Goal: Information Seeking & Learning: Learn about a topic

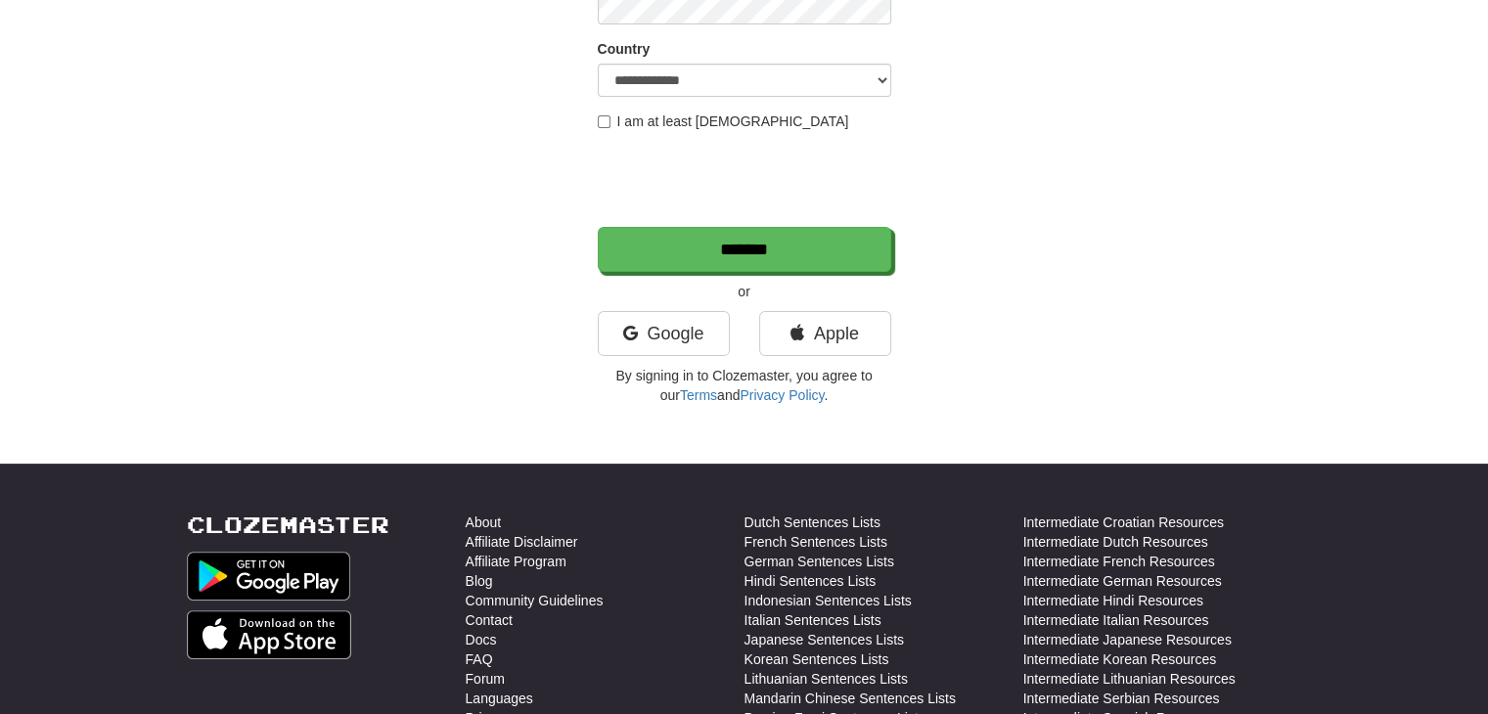
scroll to position [340, 0]
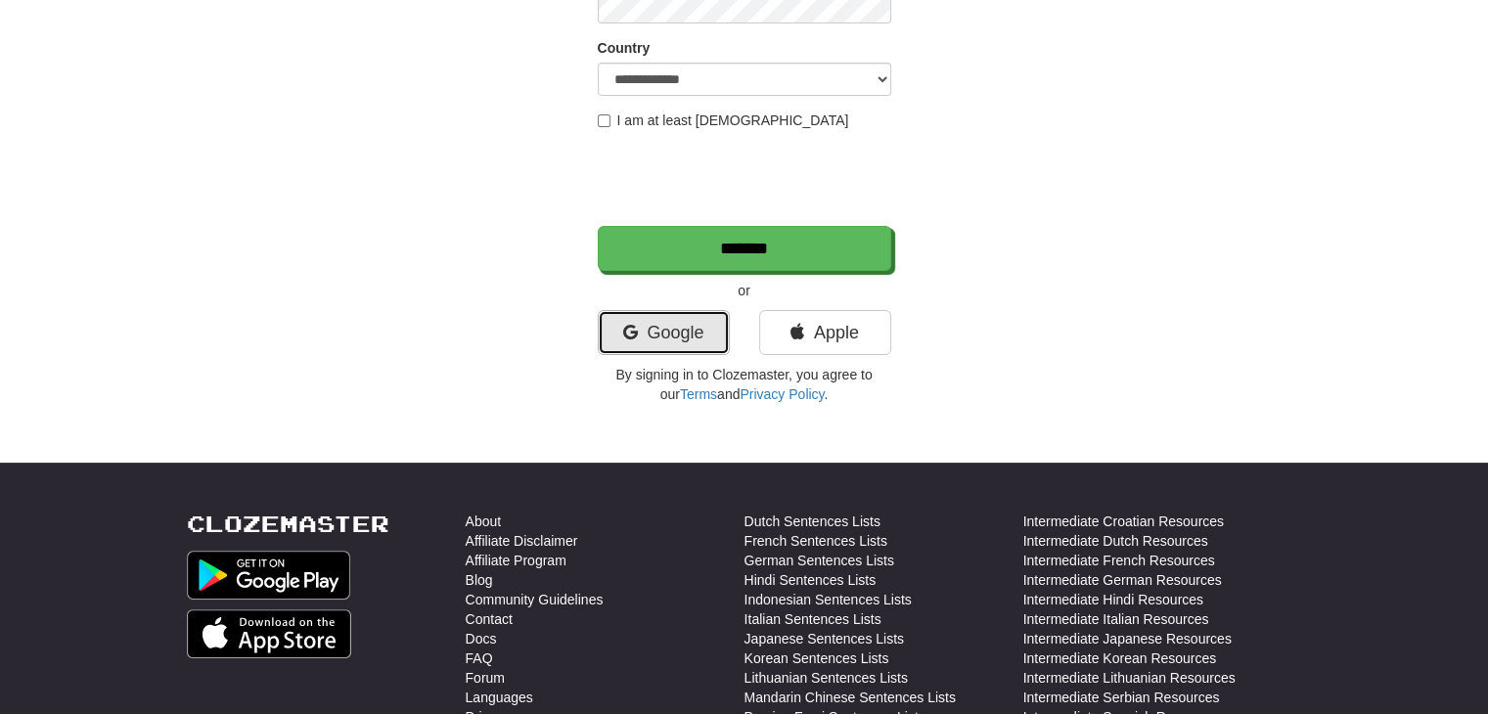
click at [656, 326] on link "Google" at bounding box center [664, 332] width 132 height 45
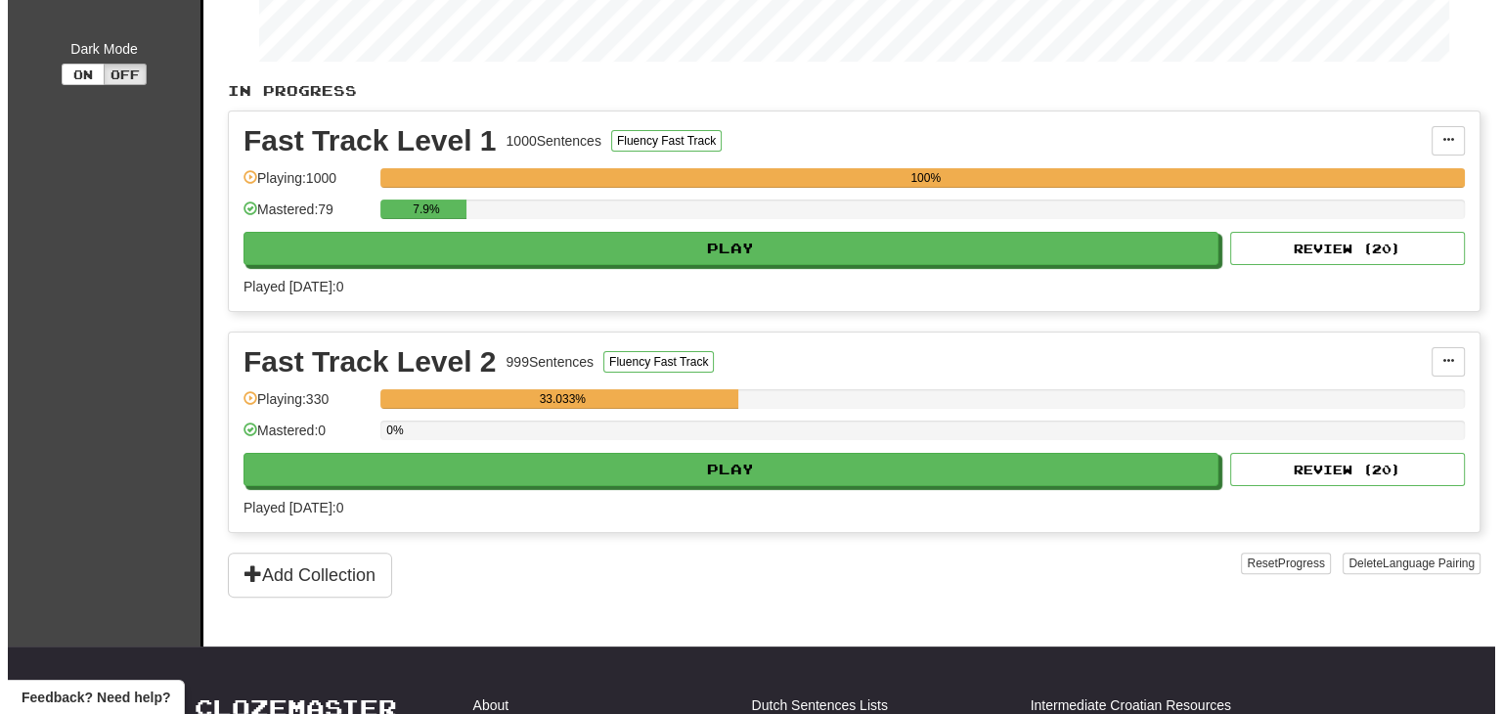
scroll to position [379, 0]
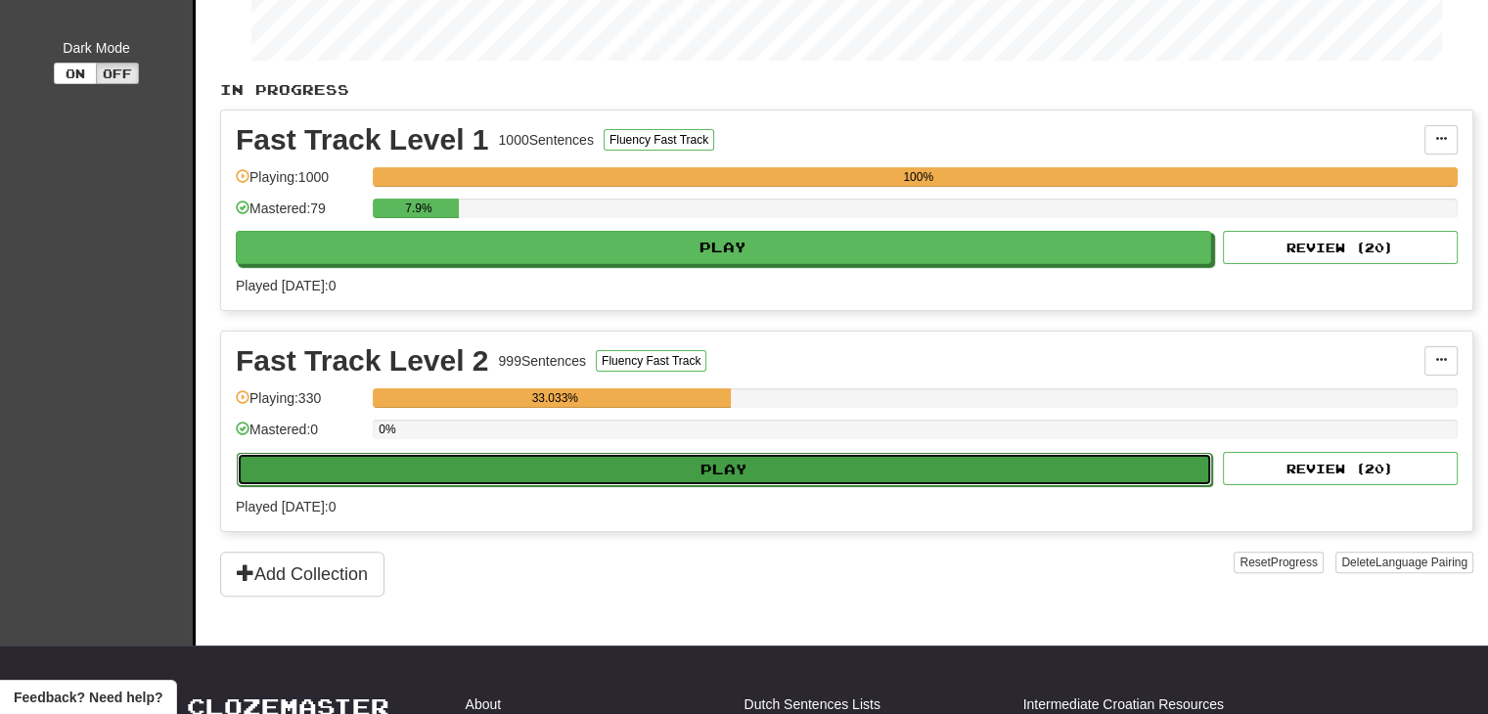
click at [716, 461] on button "Play" at bounding box center [724, 469] width 975 height 33
select select "**"
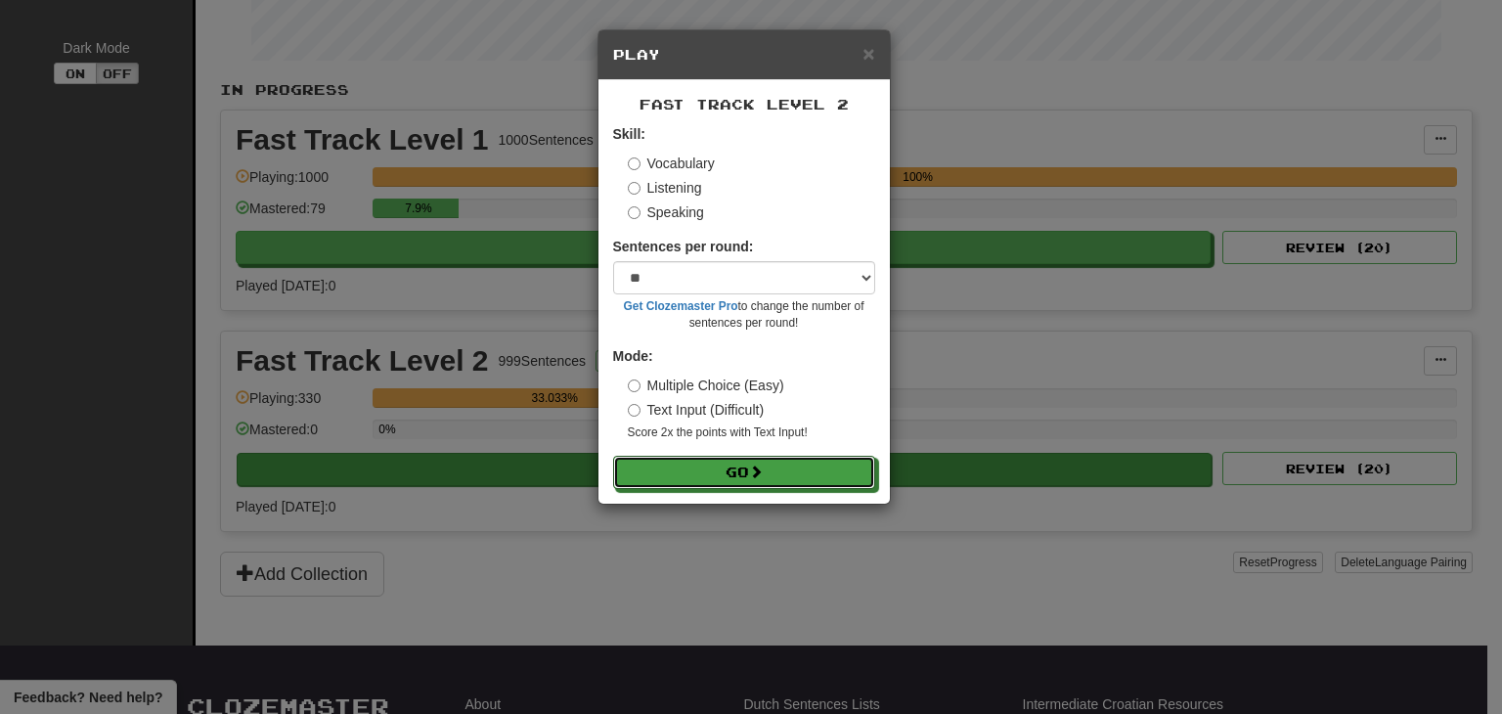
click at [716, 461] on button "Go" at bounding box center [744, 472] width 262 height 33
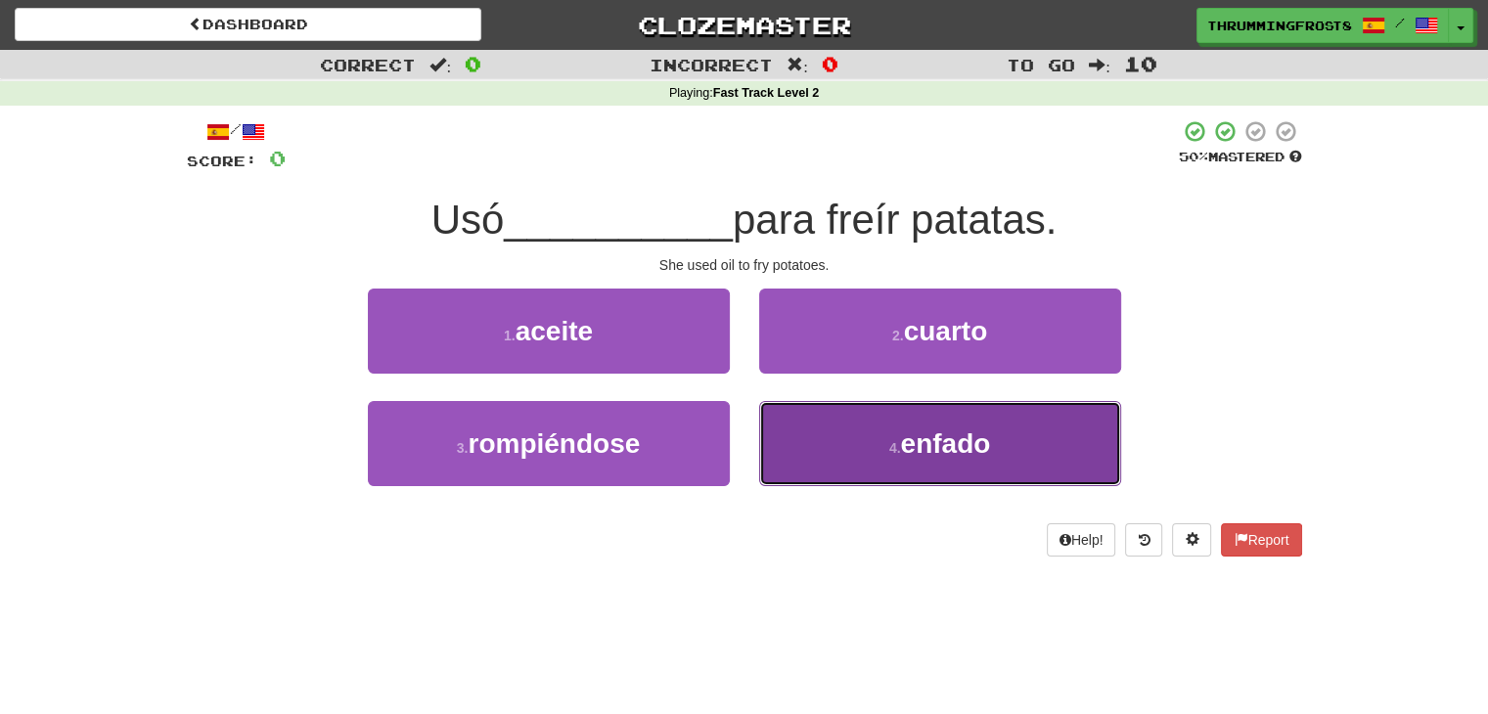
click at [846, 459] on button "4 . enfado" at bounding box center [940, 443] width 362 height 85
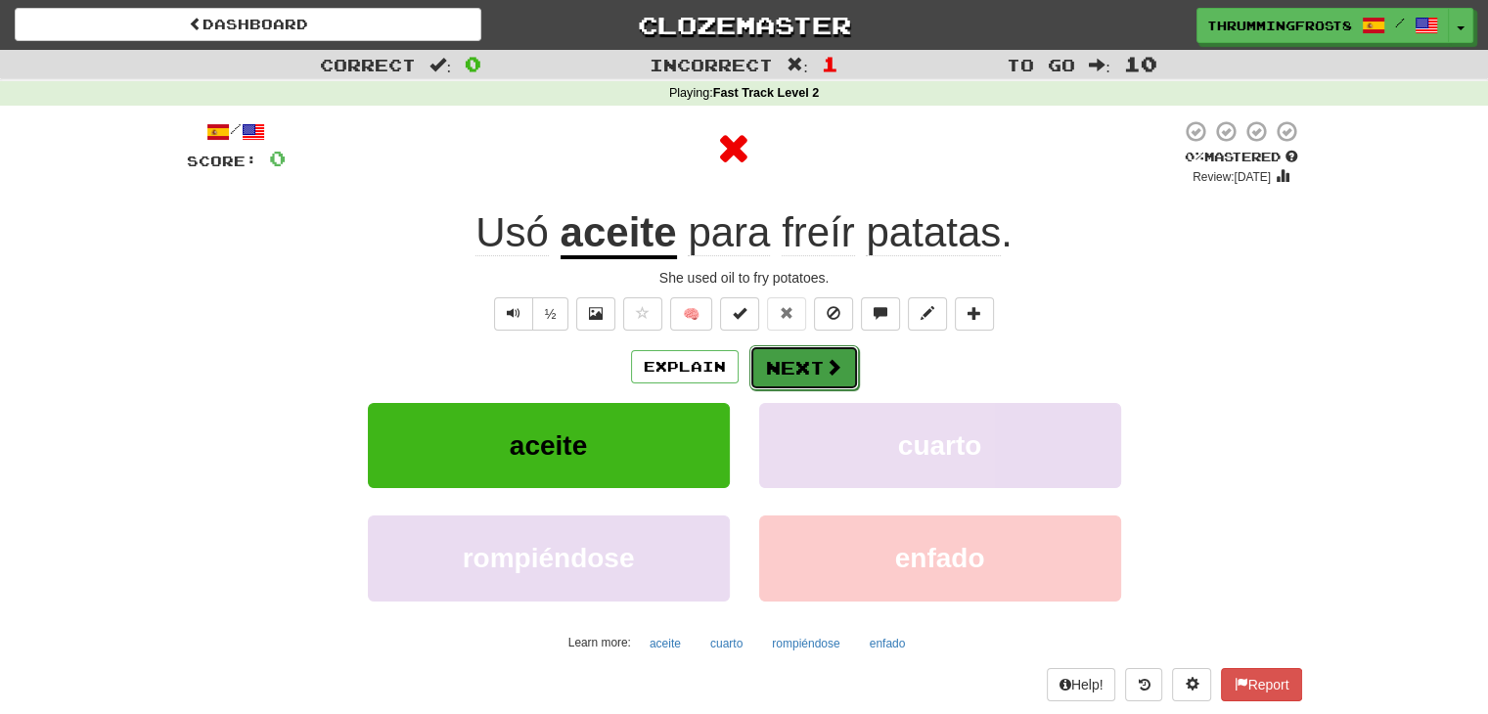
click at [817, 366] on button "Next" at bounding box center [804, 367] width 110 height 45
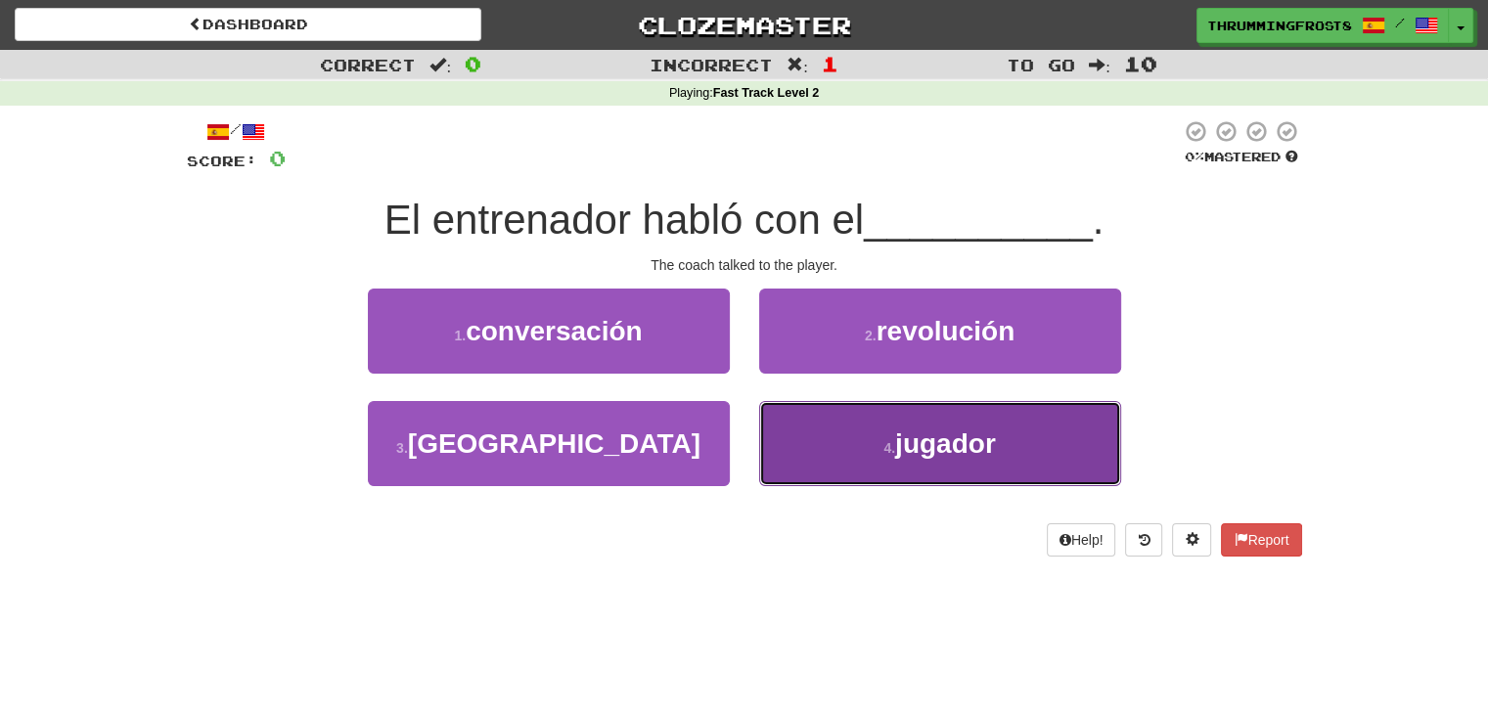
click at [872, 452] on button "4 . jugador" at bounding box center [940, 443] width 362 height 85
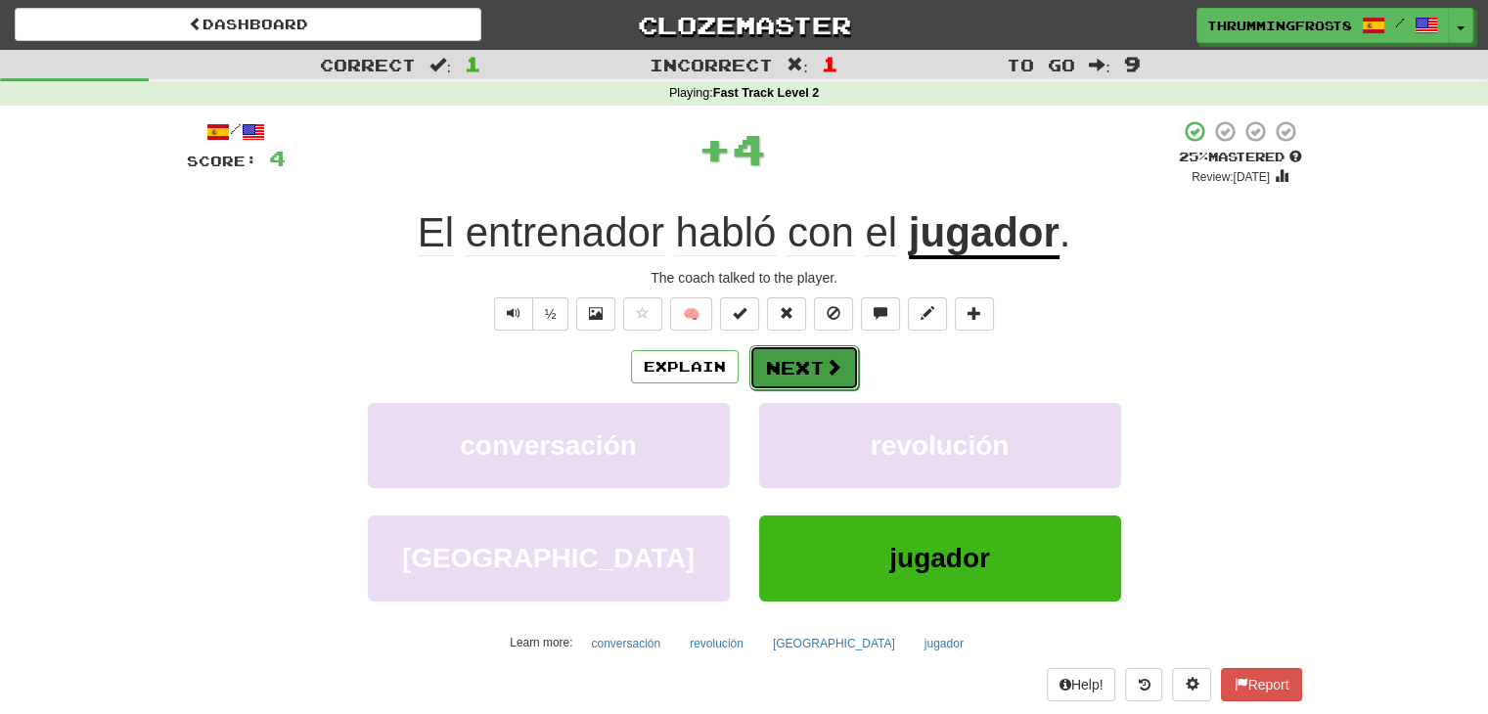
click at [837, 355] on button "Next" at bounding box center [804, 367] width 110 height 45
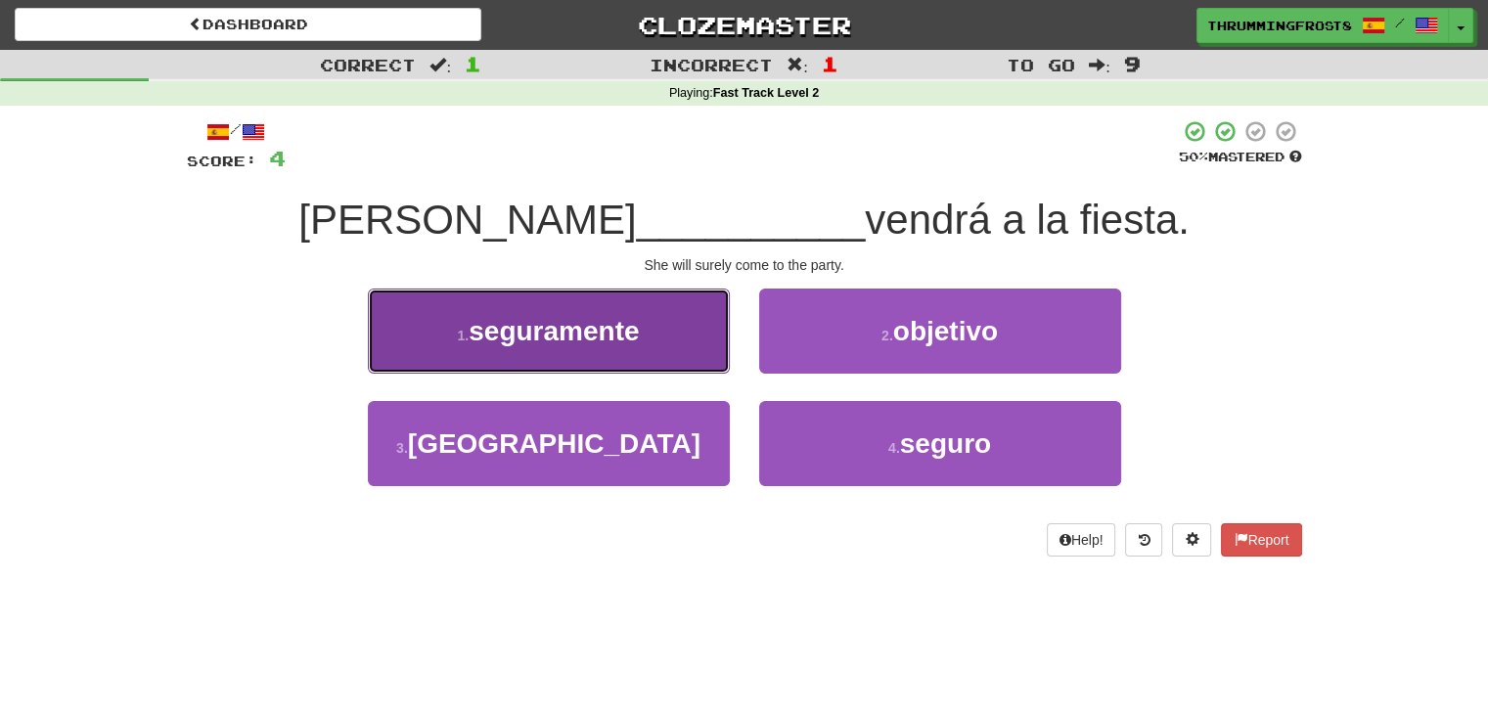
click at [677, 338] on button "1 . seguramente" at bounding box center [549, 331] width 362 height 85
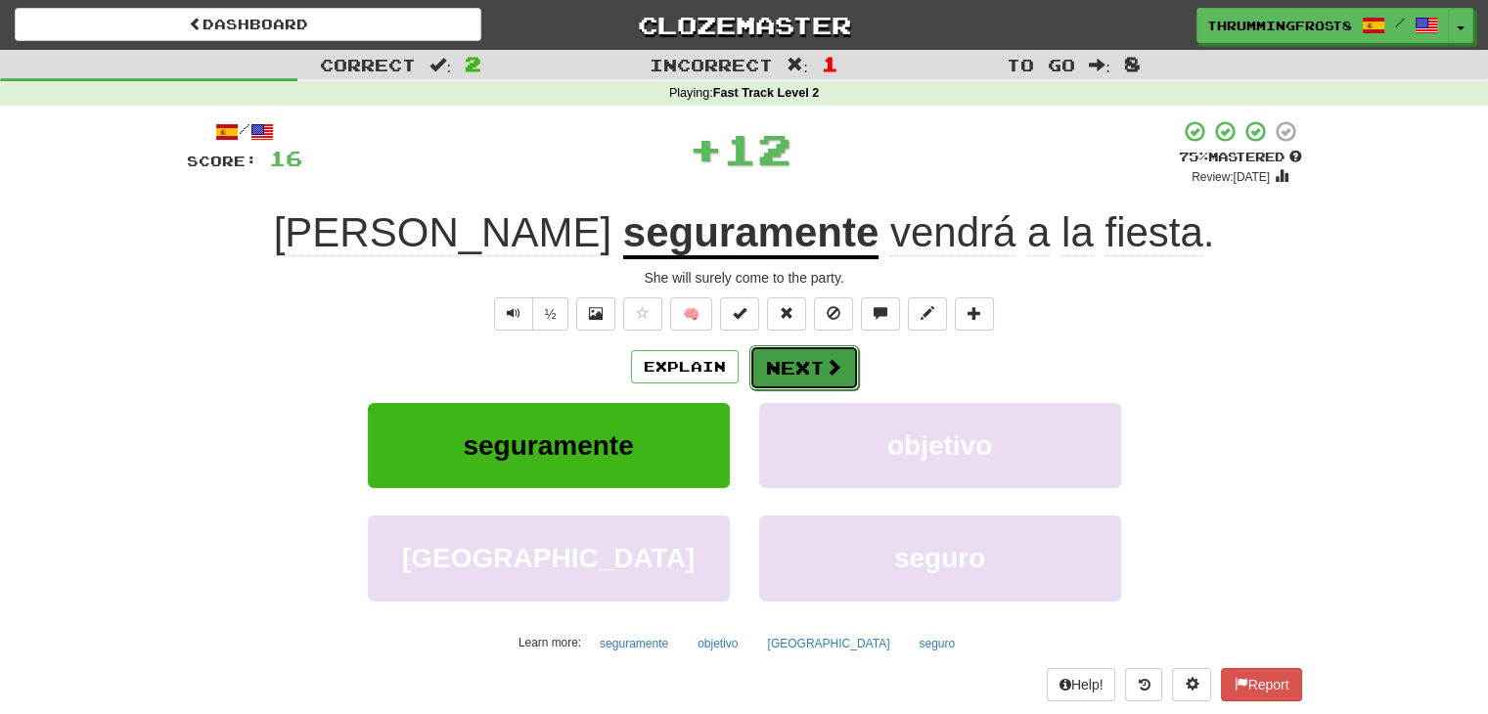
click at [775, 365] on button "Next" at bounding box center [804, 367] width 110 height 45
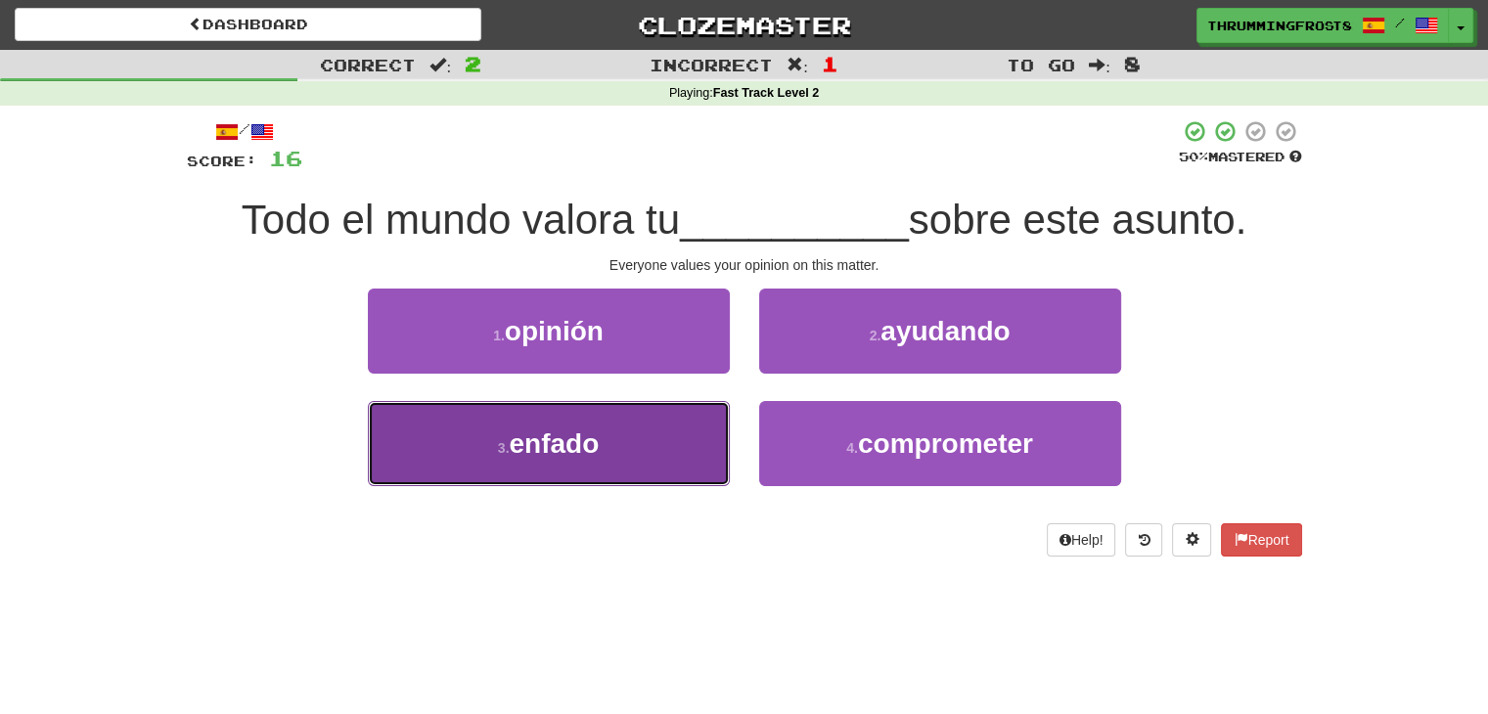
click at [450, 476] on button "3 . enfado" at bounding box center [549, 443] width 362 height 85
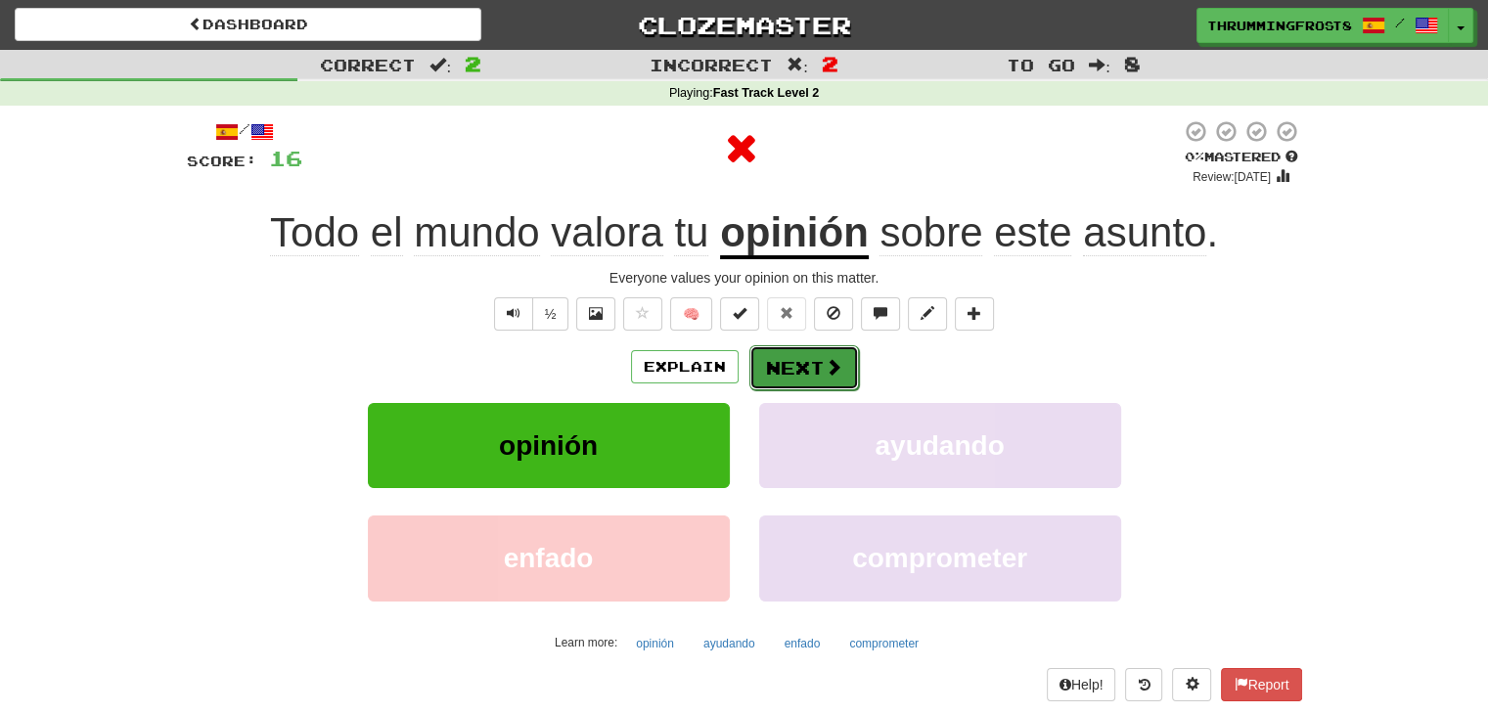
click at [794, 381] on button "Next" at bounding box center [804, 367] width 110 height 45
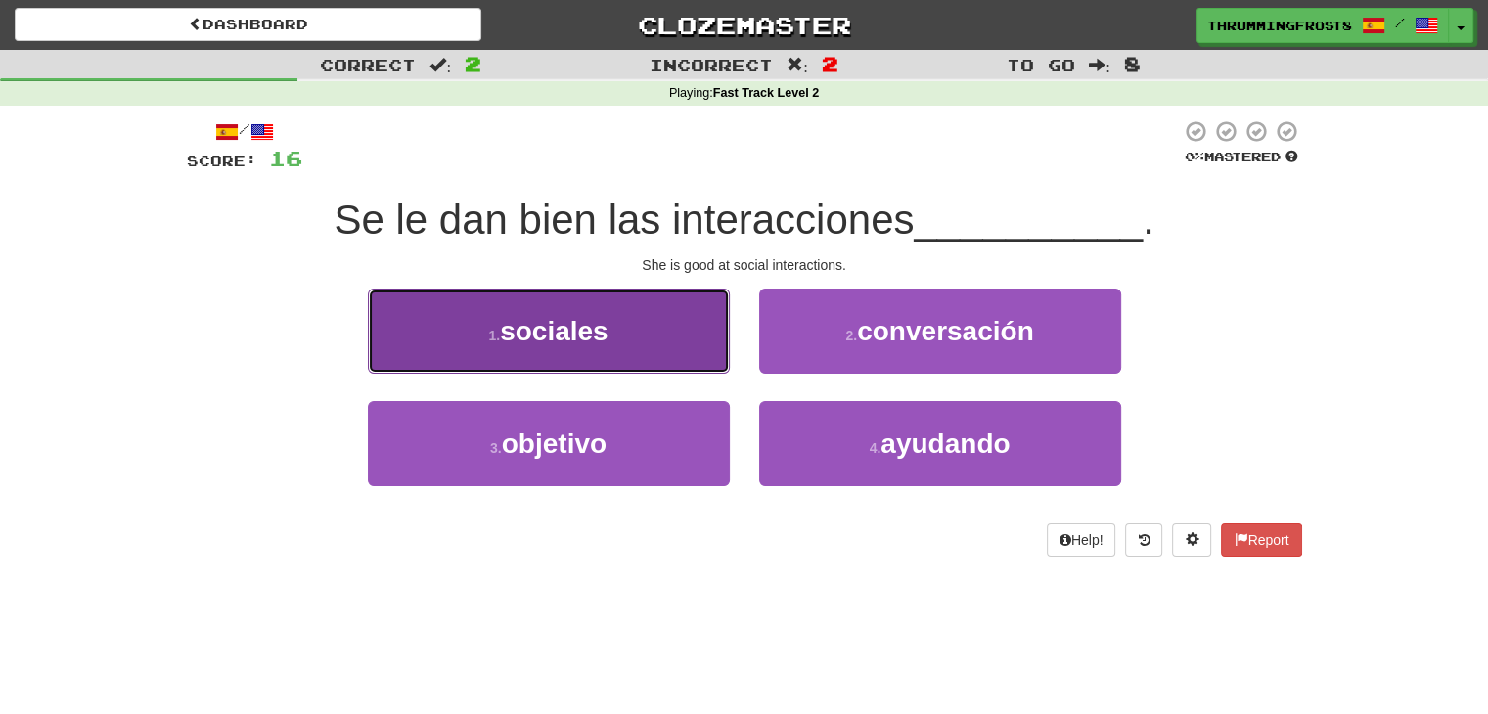
click at [685, 364] on button "1 . sociales" at bounding box center [549, 331] width 362 height 85
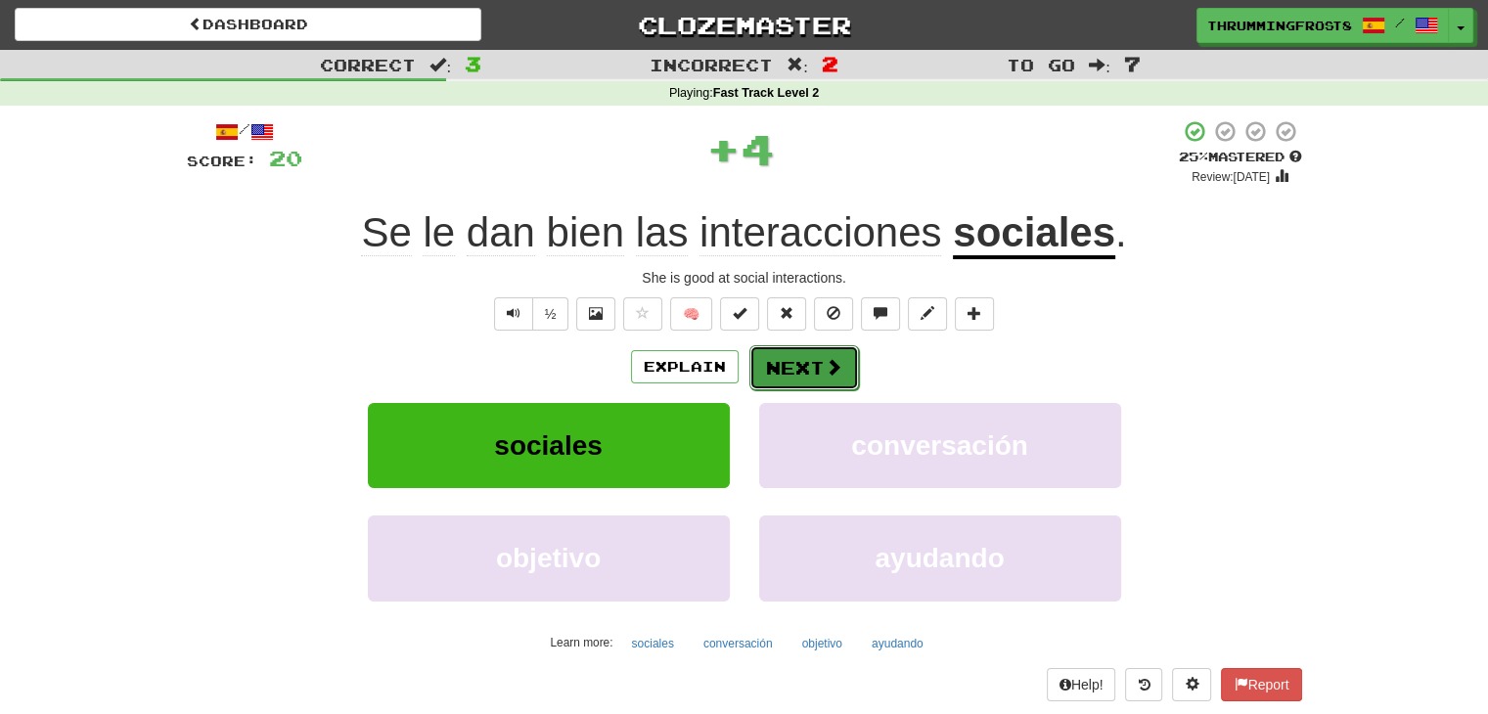
click at [825, 371] on span at bounding box center [834, 367] width 18 height 18
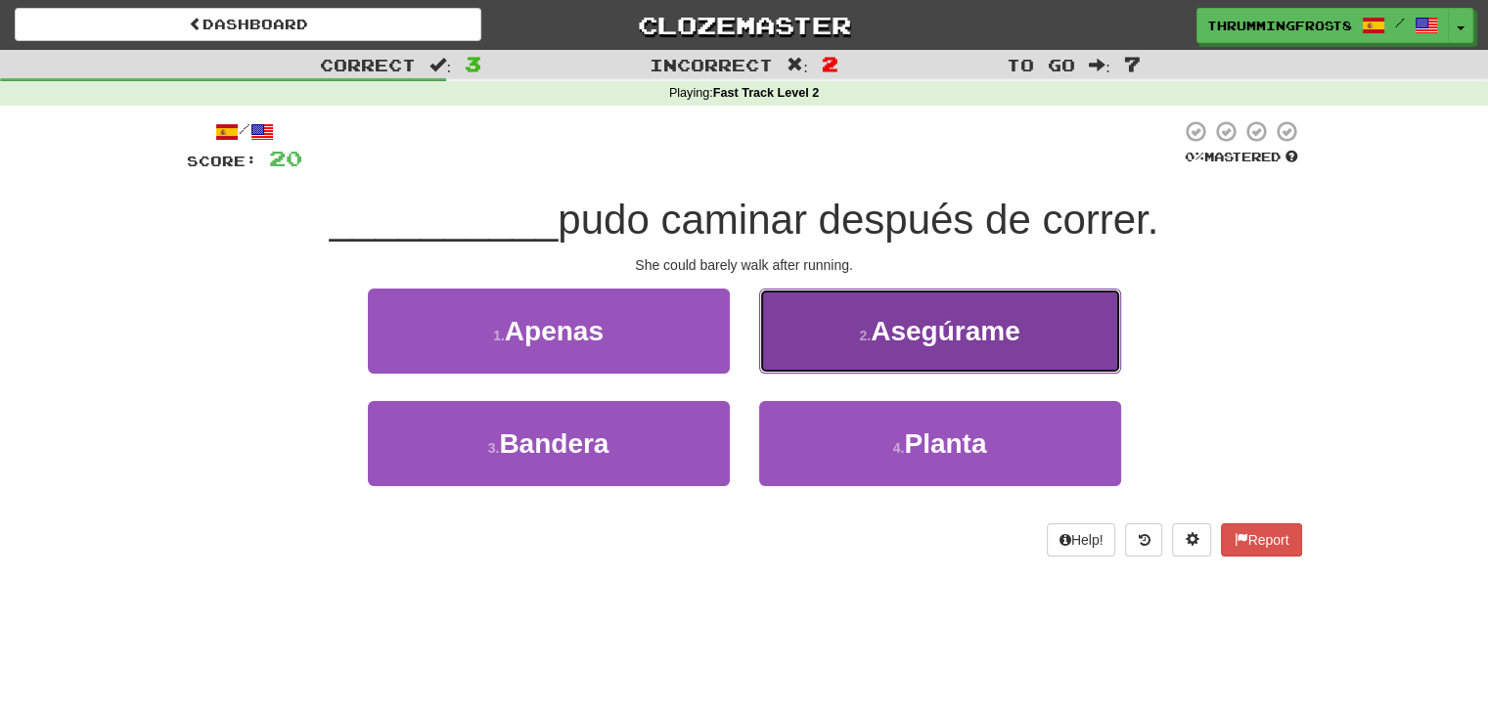
click at [765, 331] on button "2 . Asegúrame" at bounding box center [940, 331] width 362 height 85
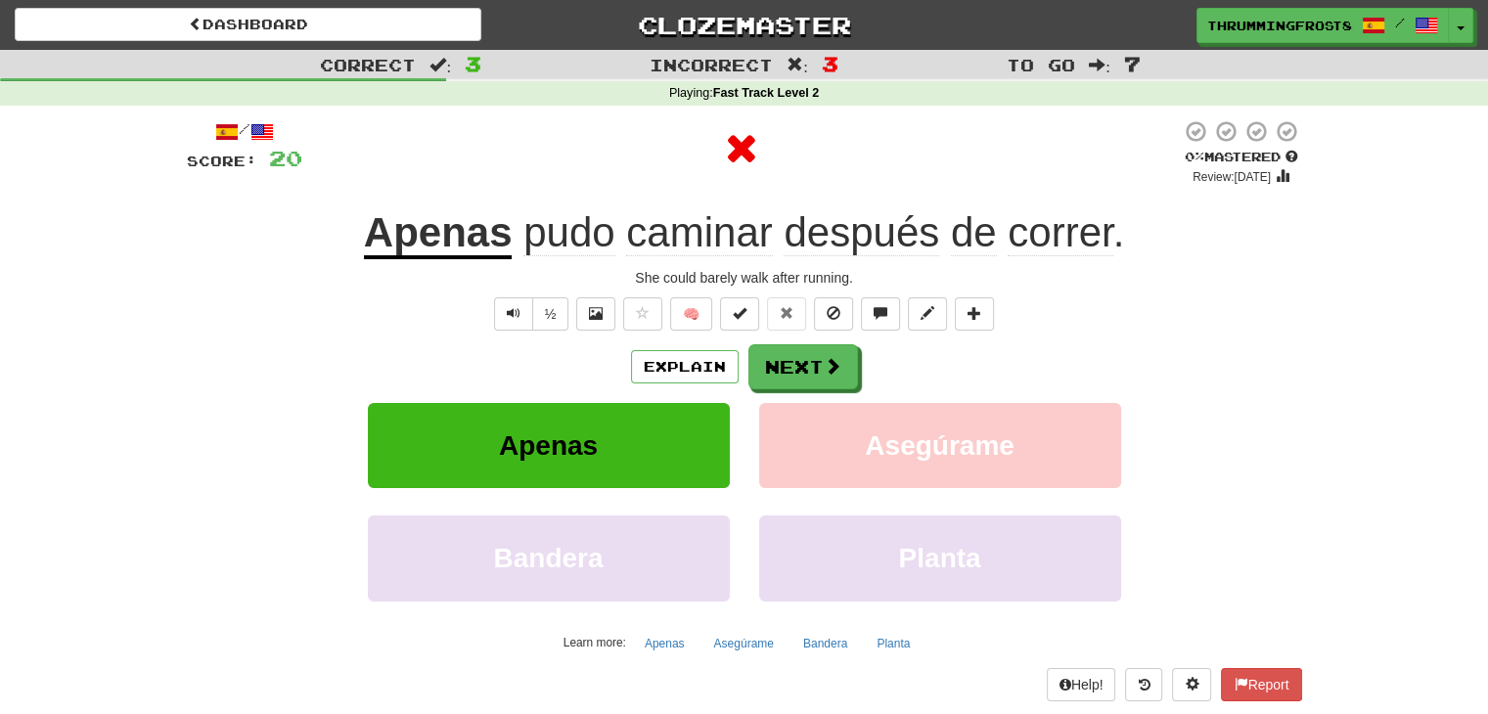
click at [453, 232] on u "Apenas" at bounding box center [438, 234] width 149 height 50
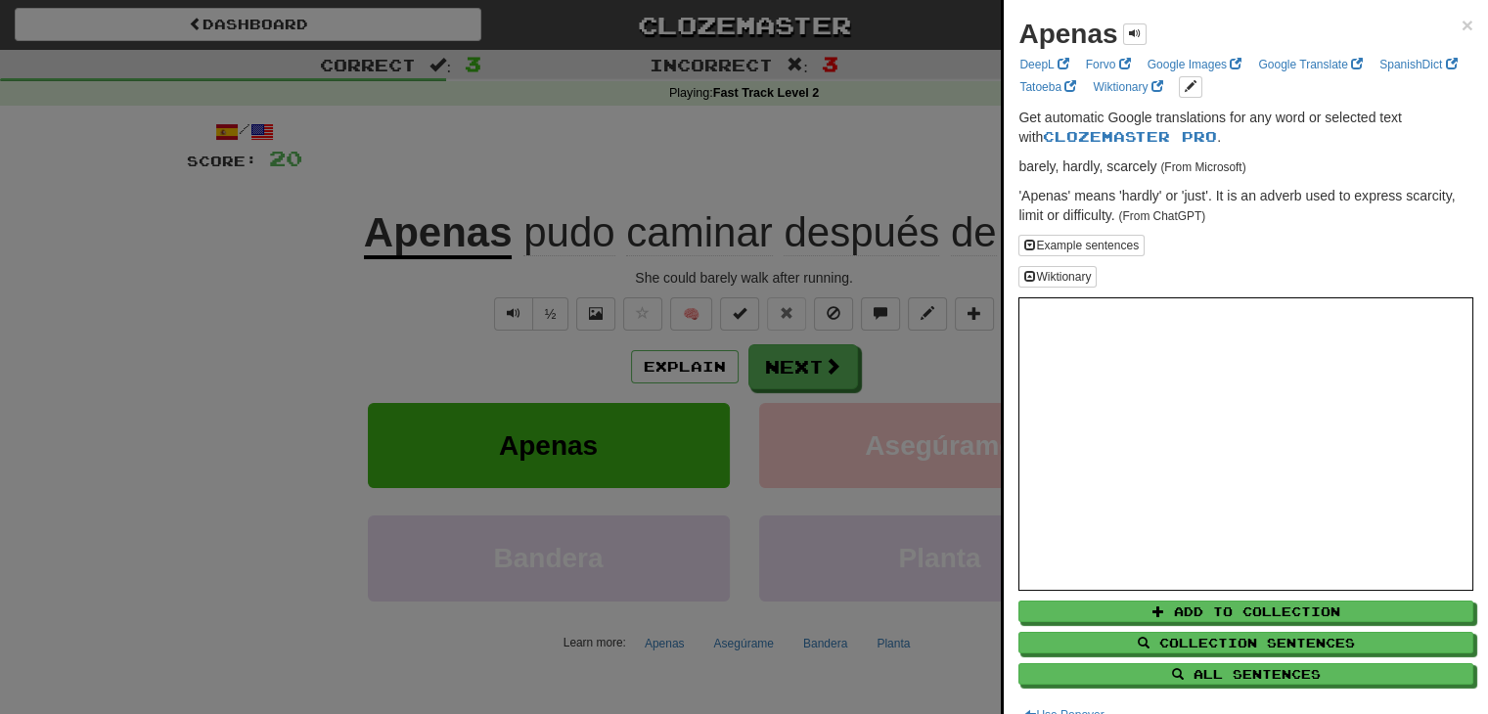
click at [831, 414] on div at bounding box center [744, 357] width 1488 height 714
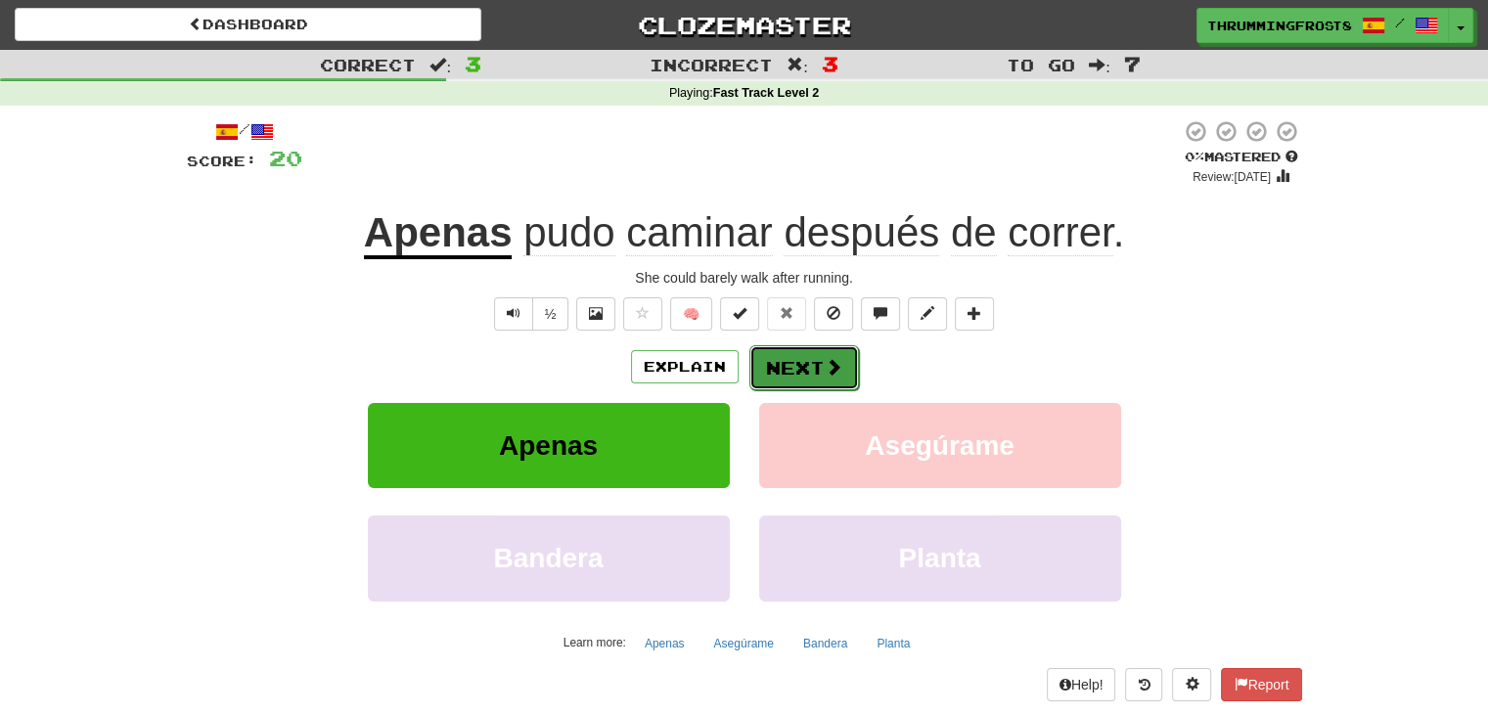
click at [811, 358] on button "Next" at bounding box center [804, 367] width 110 height 45
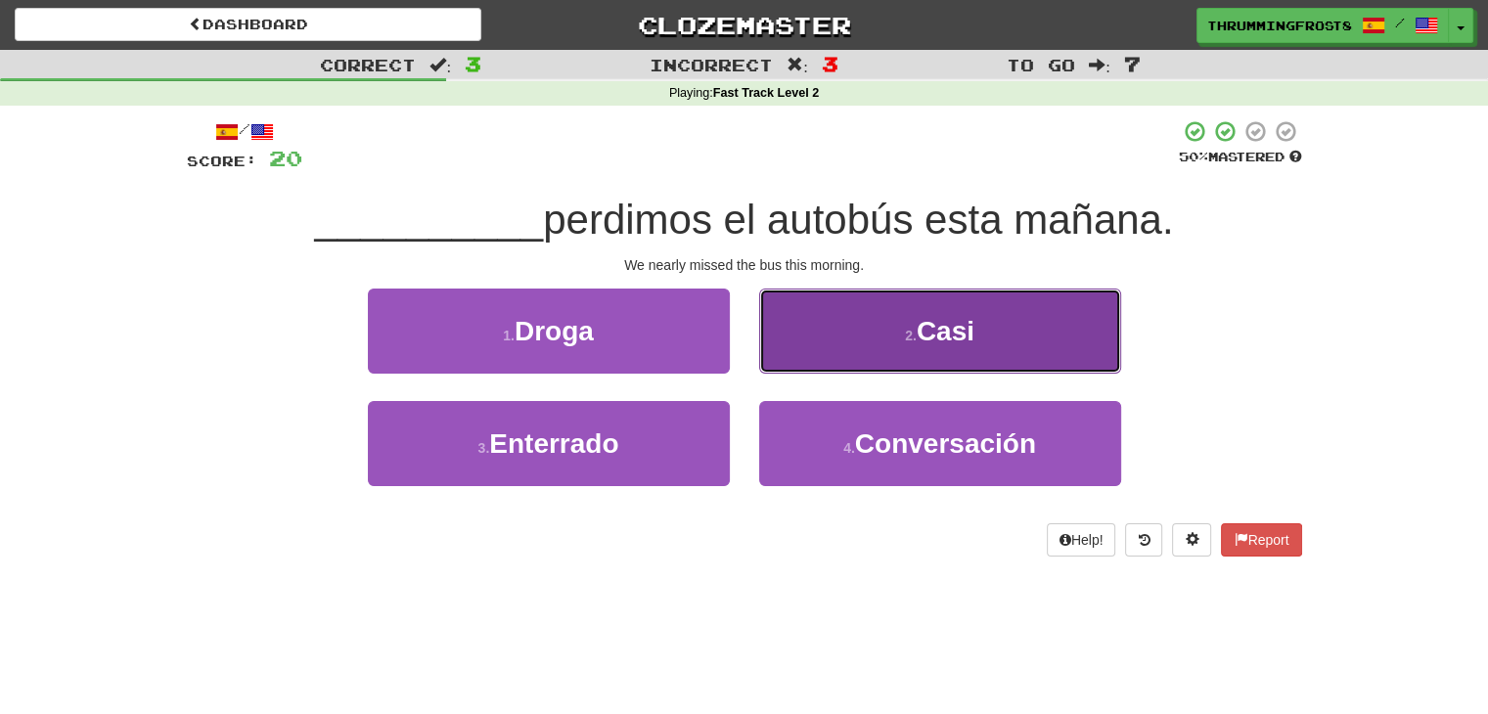
click at [831, 324] on button "2 . [GEOGRAPHIC_DATA]" at bounding box center [940, 331] width 362 height 85
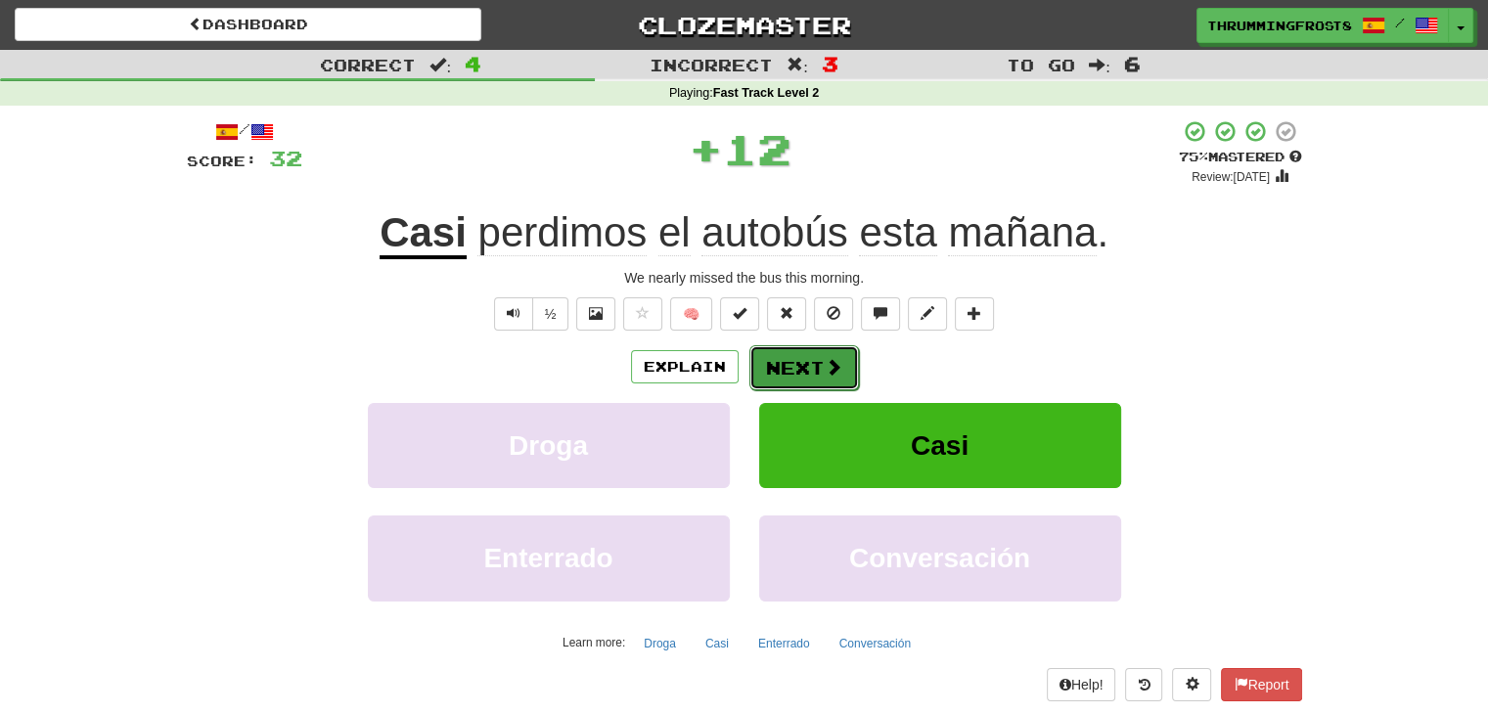
click at [794, 357] on button "Next" at bounding box center [804, 367] width 110 height 45
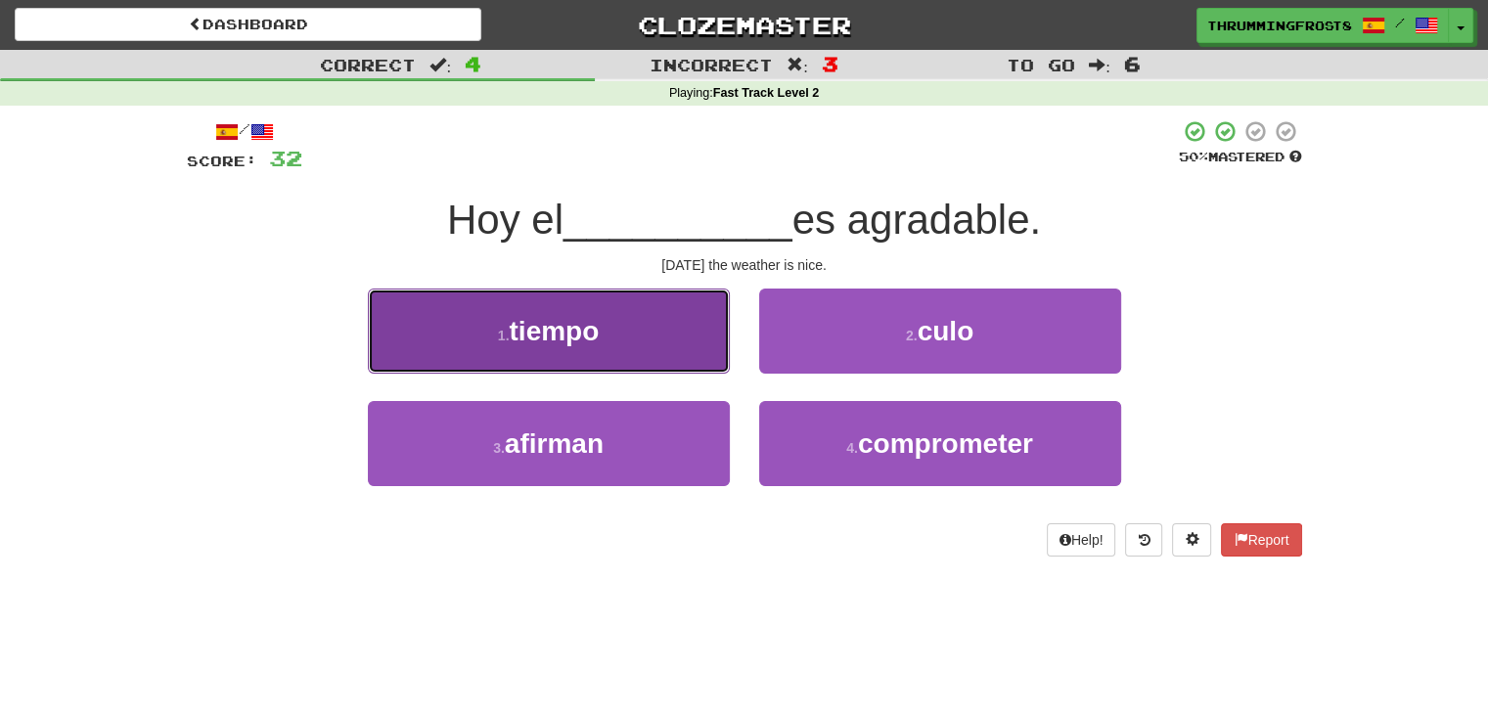
click at [637, 369] on button "1 . tiempo" at bounding box center [549, 331] width 362 height 85
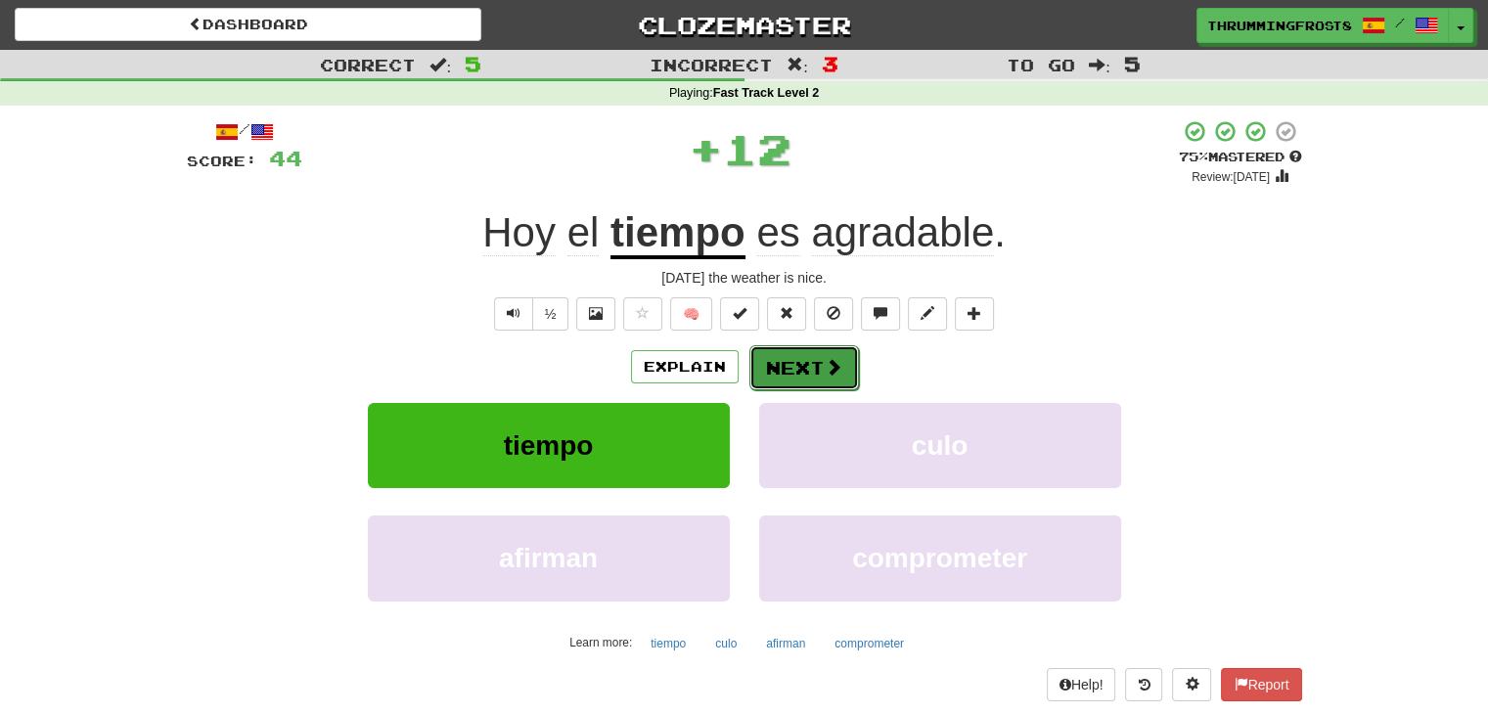
click at [808, 352] on button "Next" at bounding box center [804, 367] width 110 height 45
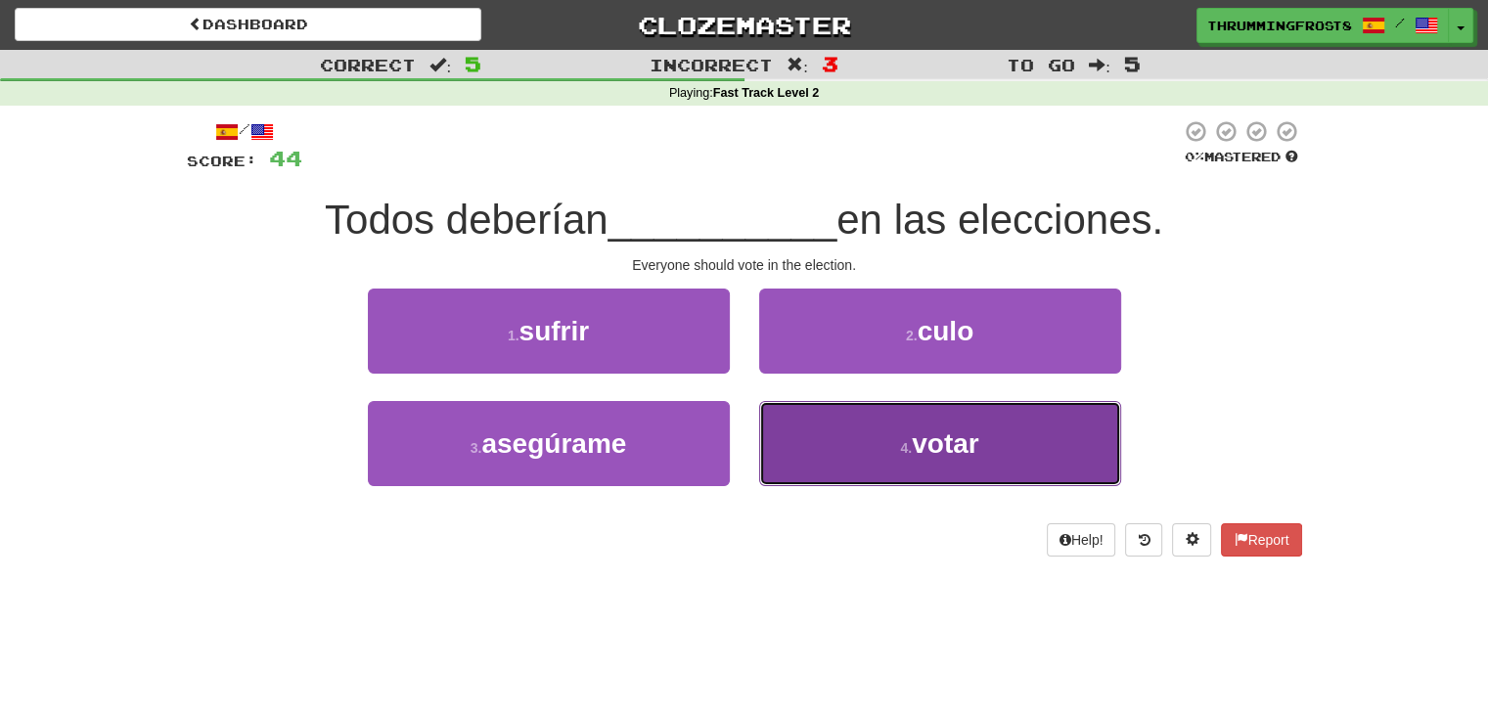
click at [869, 431] on button "4 . votar" at bounding box center [940, 443] width 362 height 85
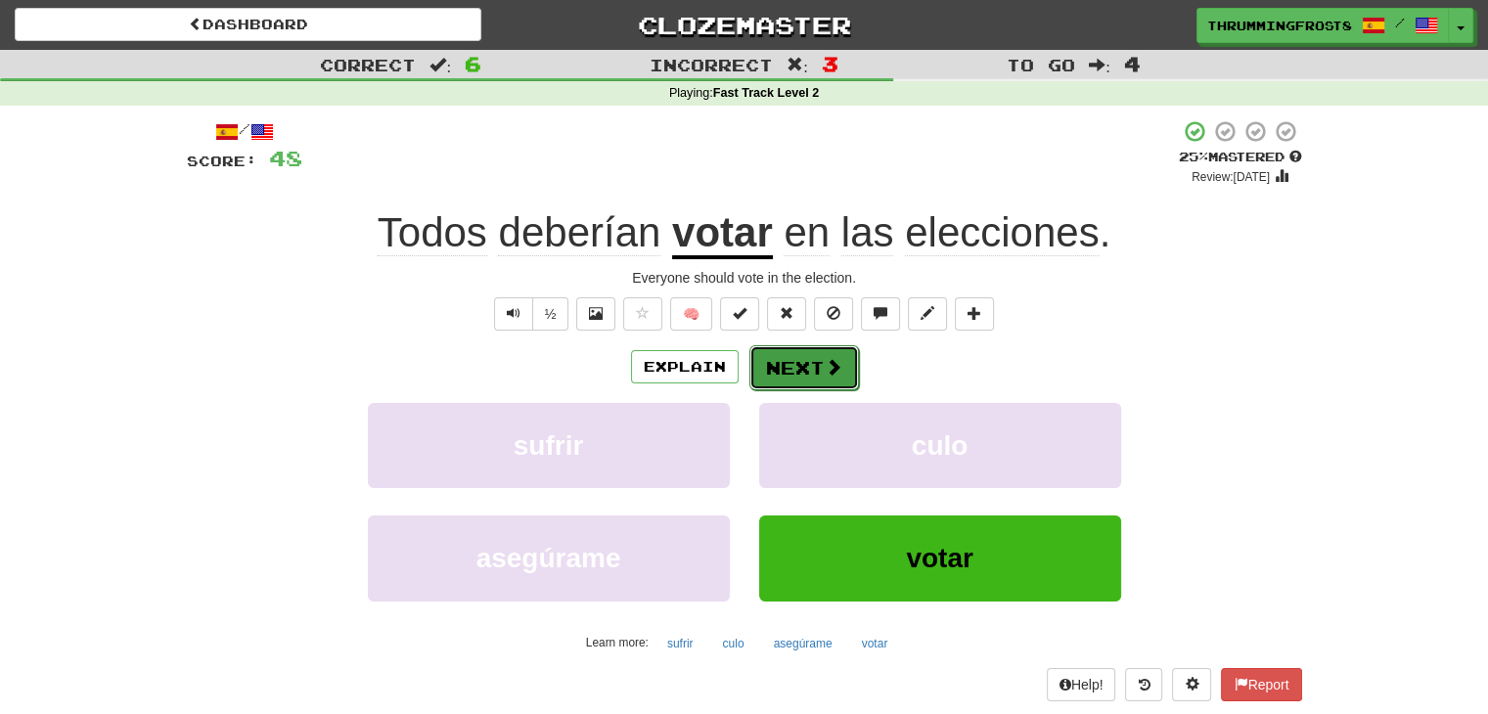
click at [811, 358] on button "Next" at bounding box center [804, 367] width 110 height 45
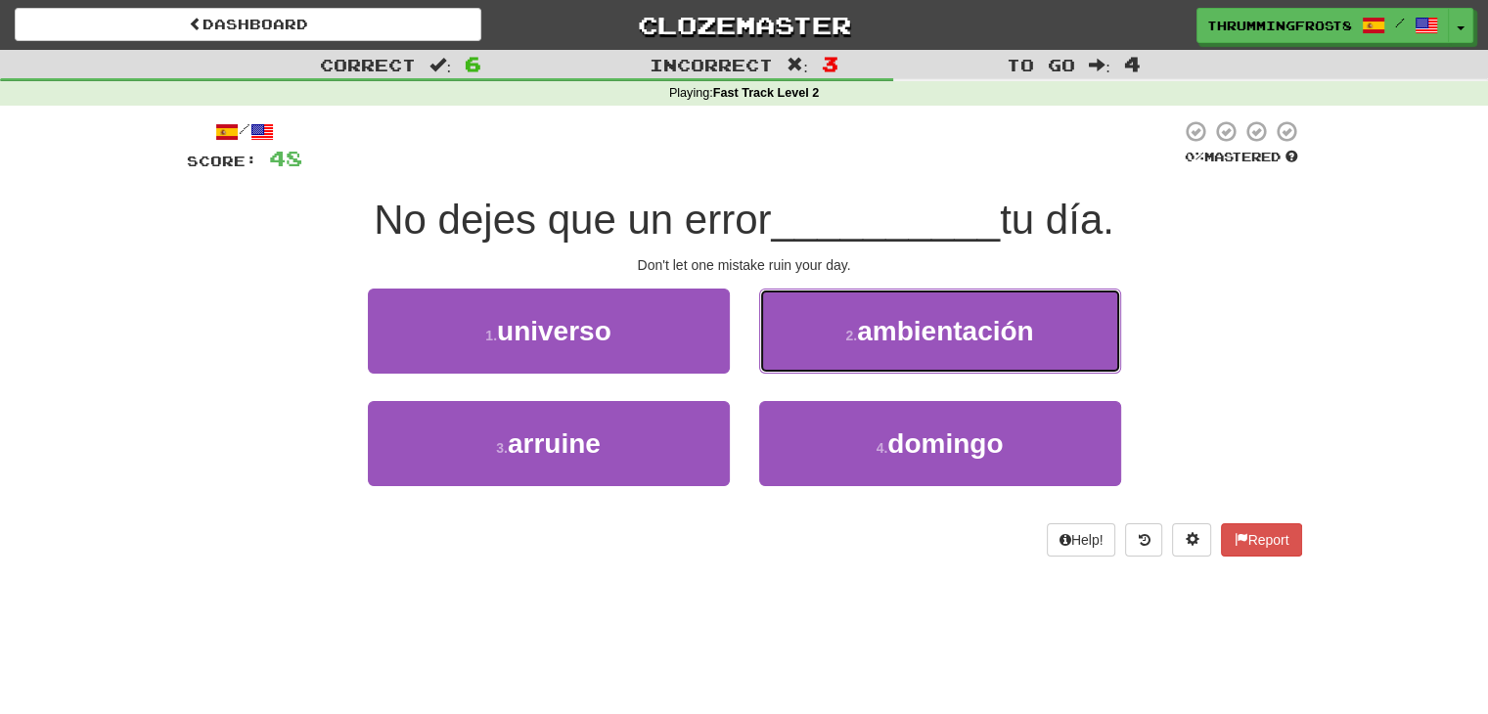
drag, startPoint x: 811, startPoint y: 358, endPoint x: 847, endPoint y: 158, distance: 202.8
click at [847, 158] on div "/ Score: 48 0 % Mastered No dejes que un error __________ tu día. [PERSON_NAME]…" at bounding box center [744, 337] width 1115 height 437
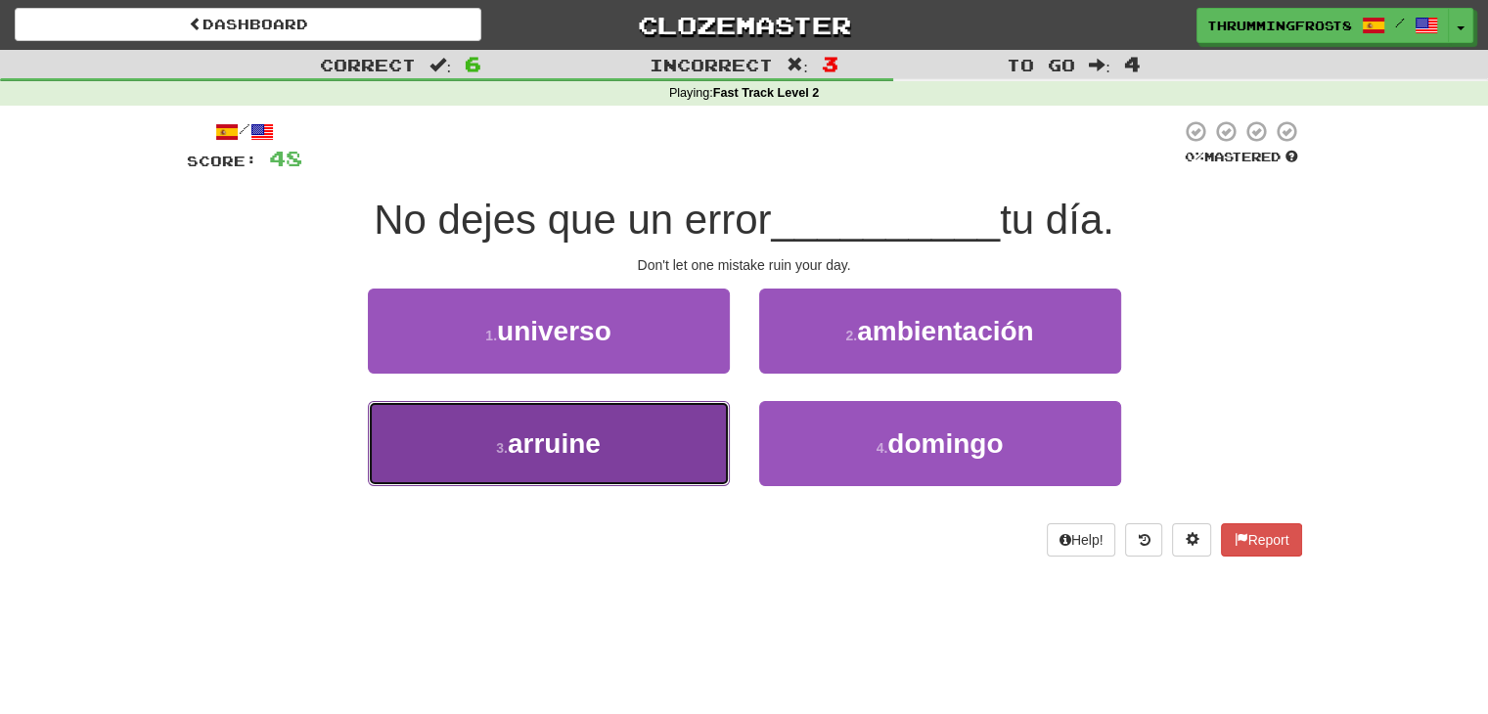
click at [690, 439] on button "3 . arruine" at bounding box center [549, 443] width 362 height 85
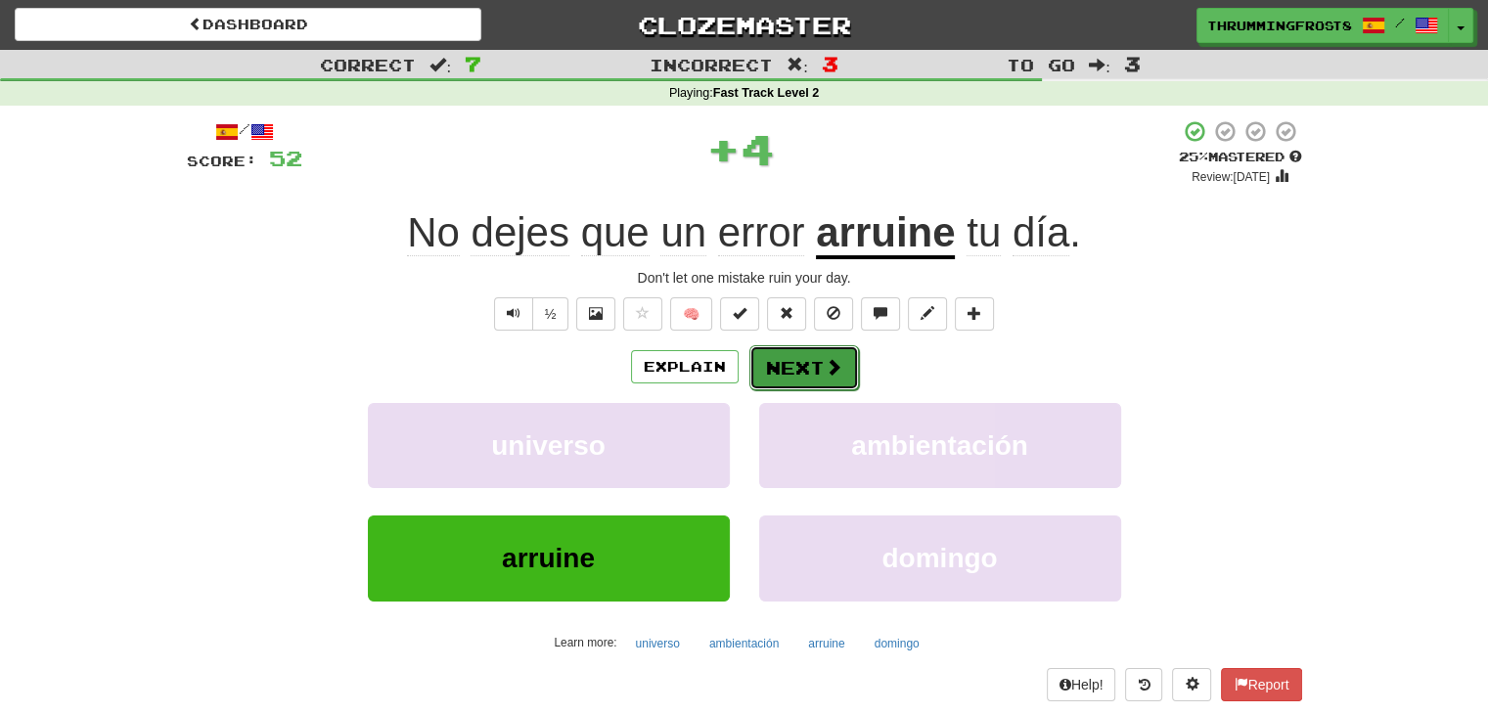
click at [800, 379] on button "Next" at bounding box center [804, 367] width 110 height 45
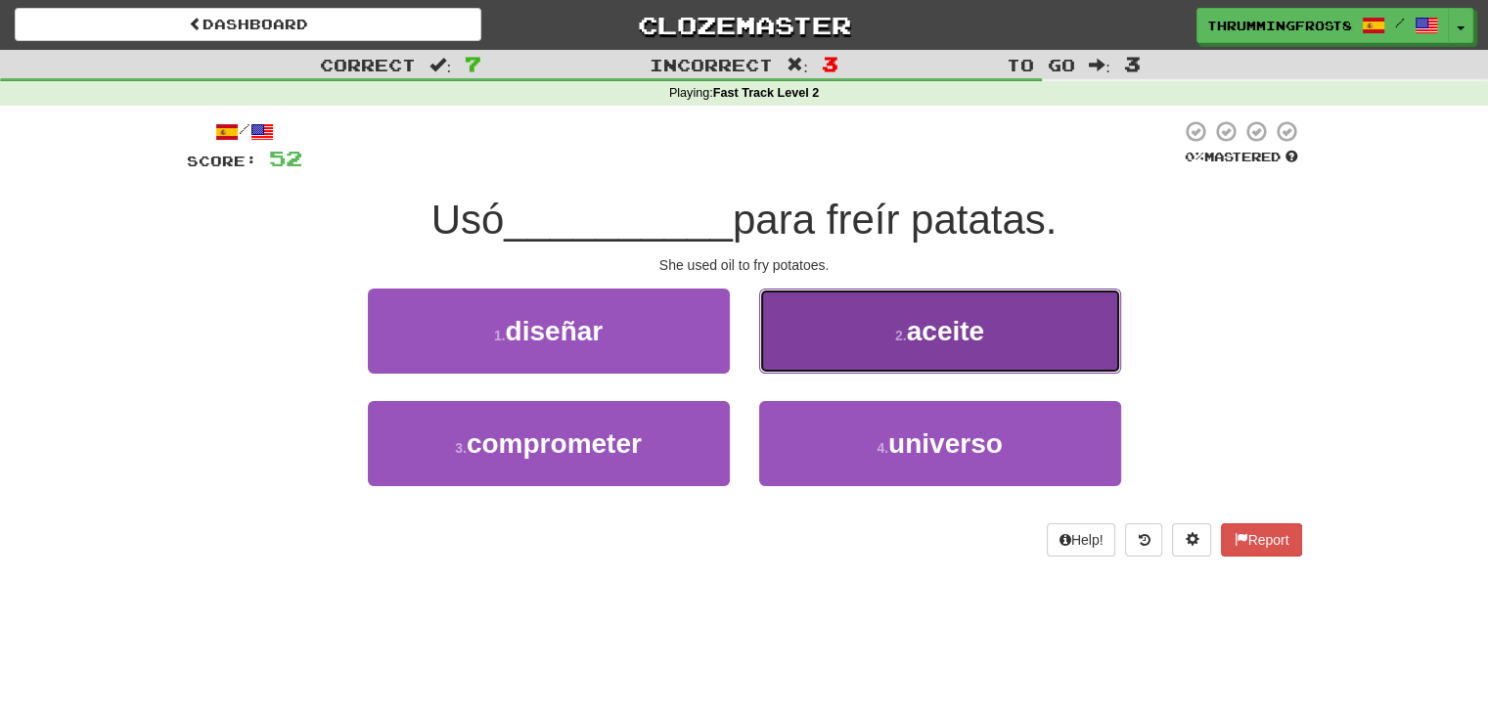
click at [817, 352] on button "2 . aceite" at bounding box center [940, 331] width 362 height 85
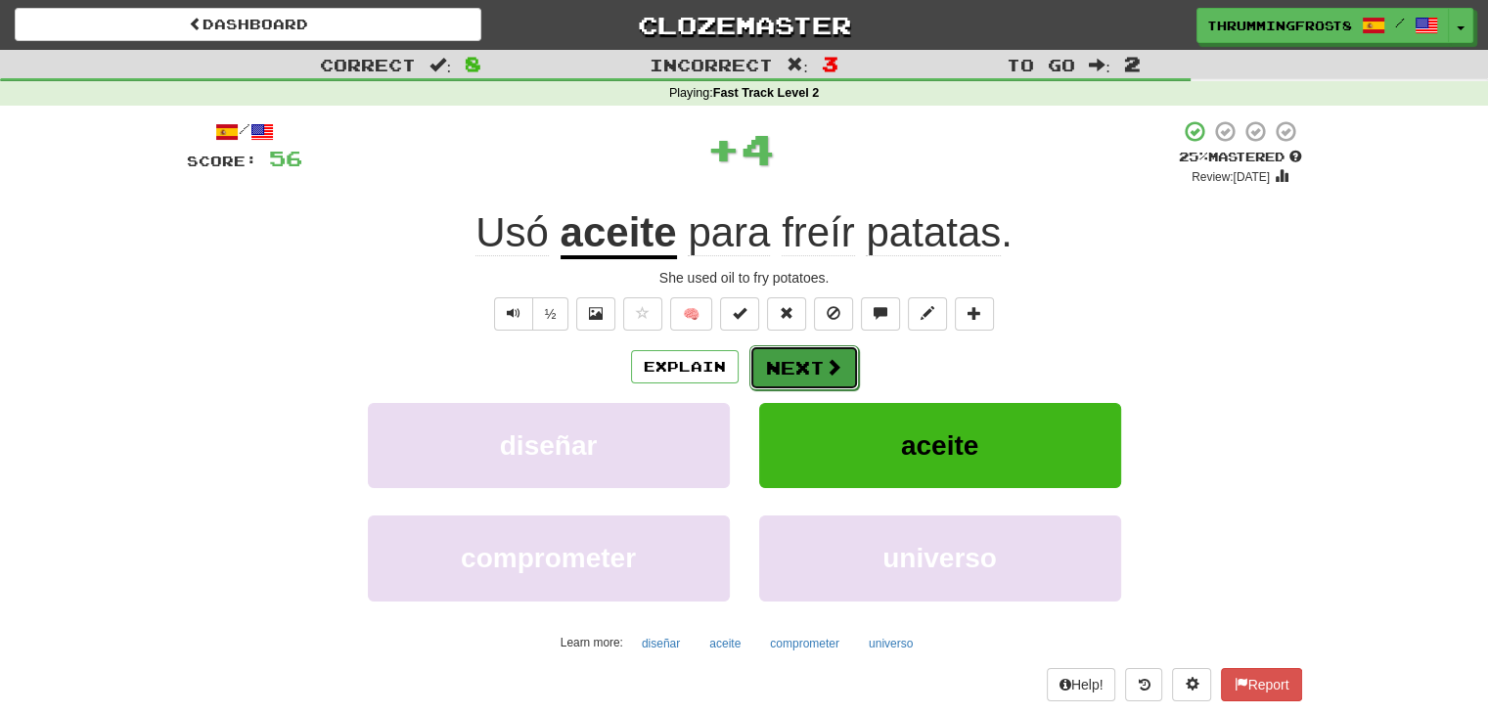
click at [794, 354] on button "Next" at bounding box center [804, 367] width 110 height 45
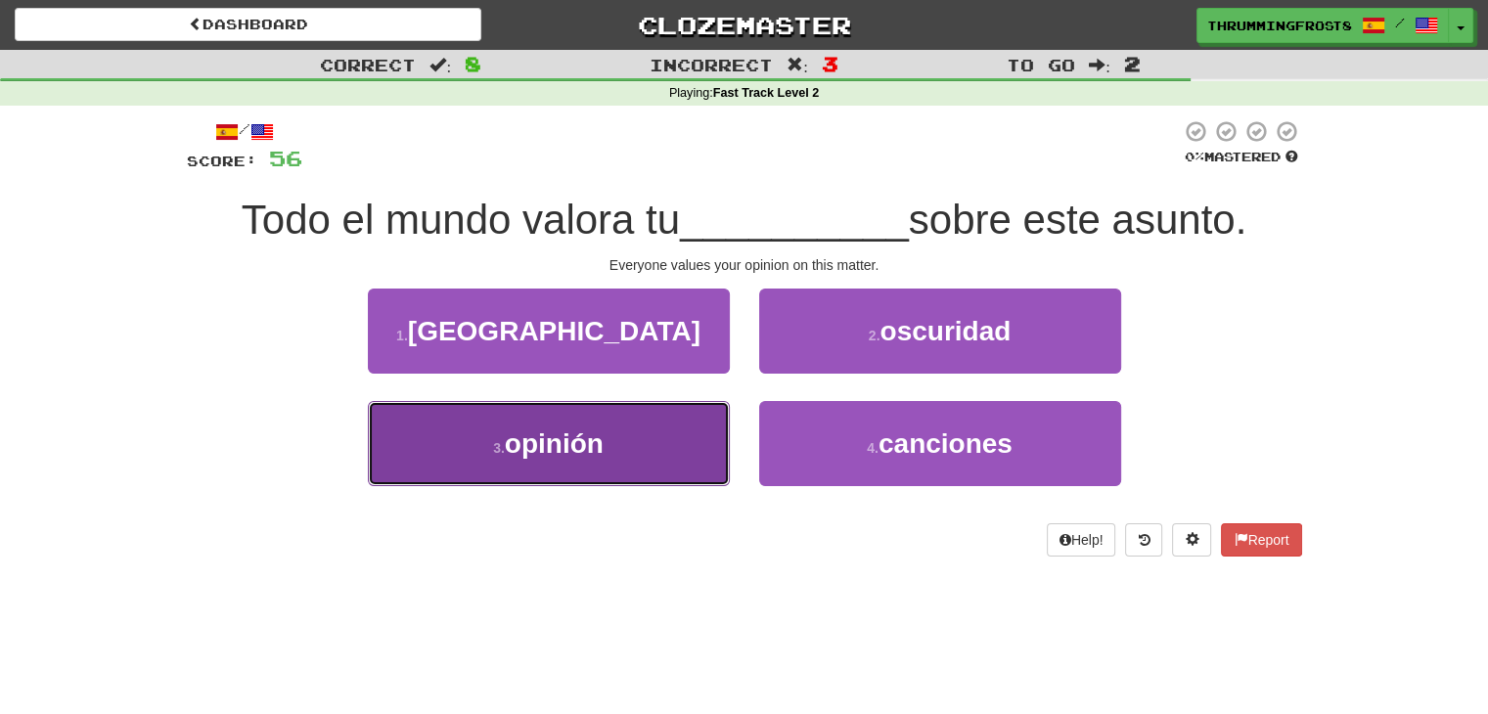
click at [646, 462] on button "3 . opinión" at bounding box center [549, 443] width 362 height 85
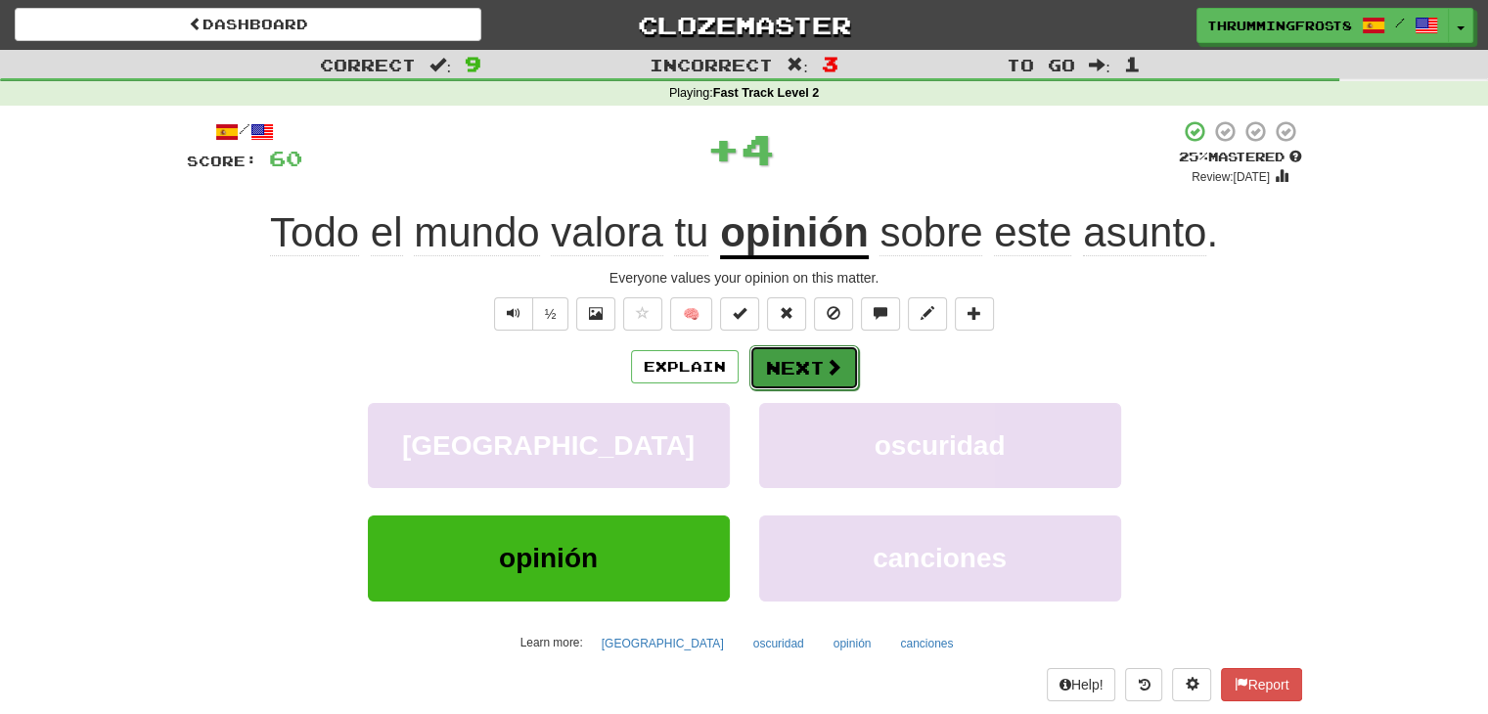
click at [802, 377] on button "Next" at bounding box center [804, 367] width 110 height 45
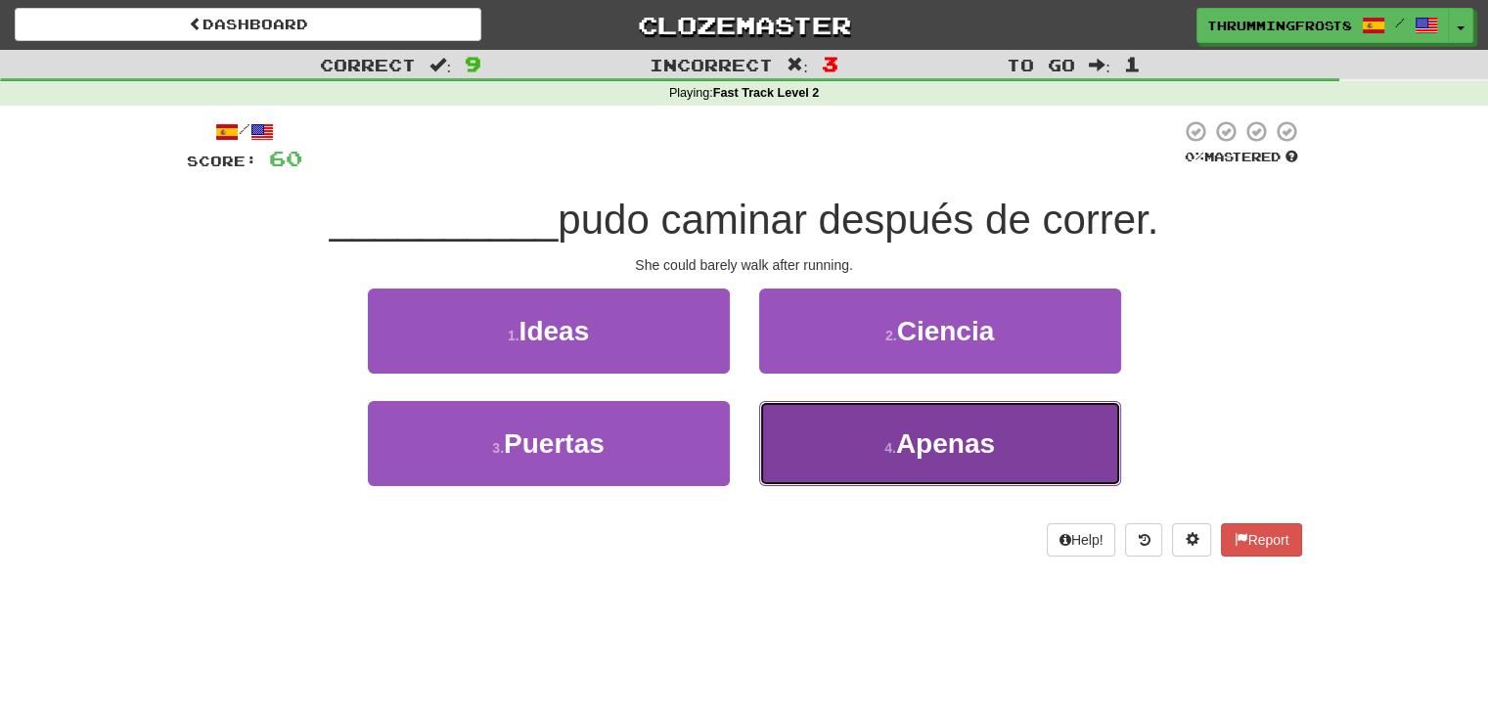
click at [795, 447] on button "4 . Apenas" at bounding box center [940, 443] width 362 height 85
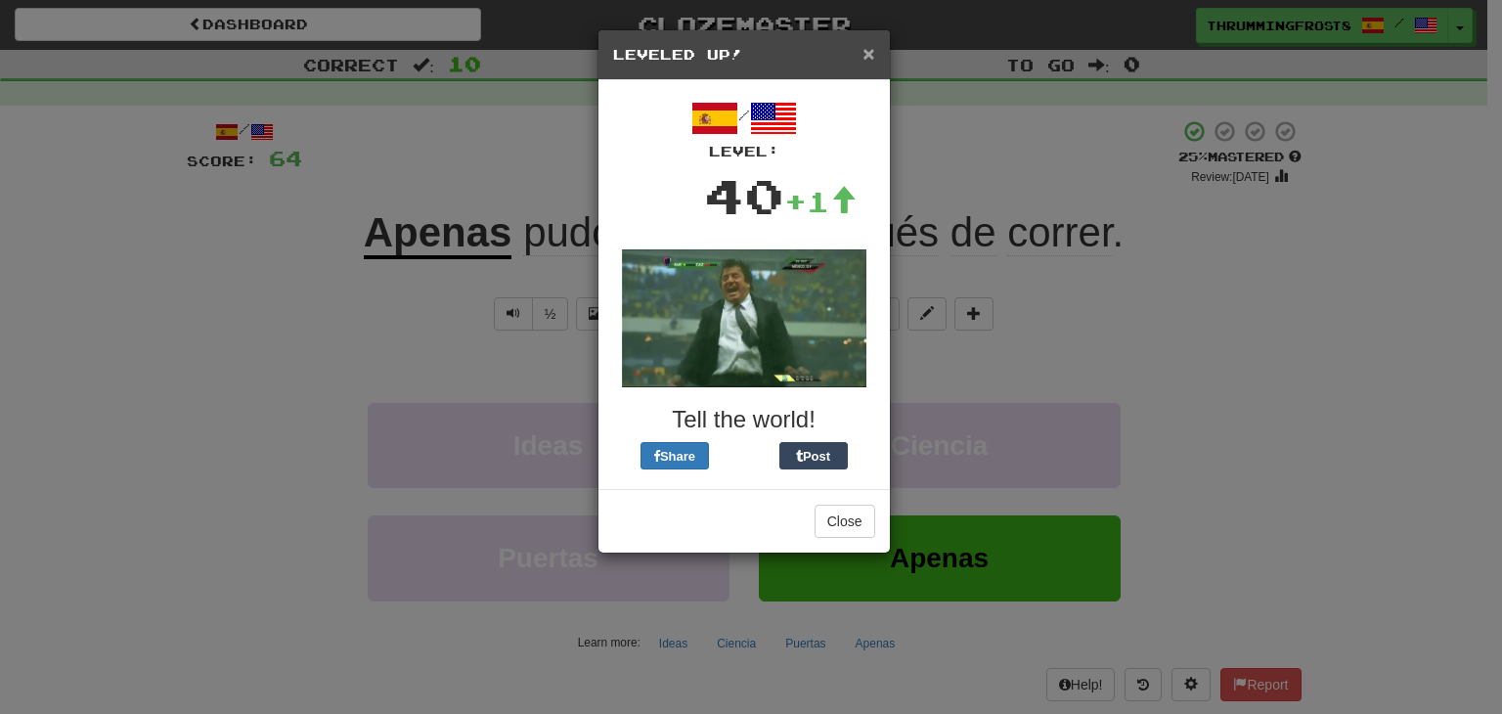
click at [869, 58] on span "×" at bounding box center [869, 53] width 12 height 22
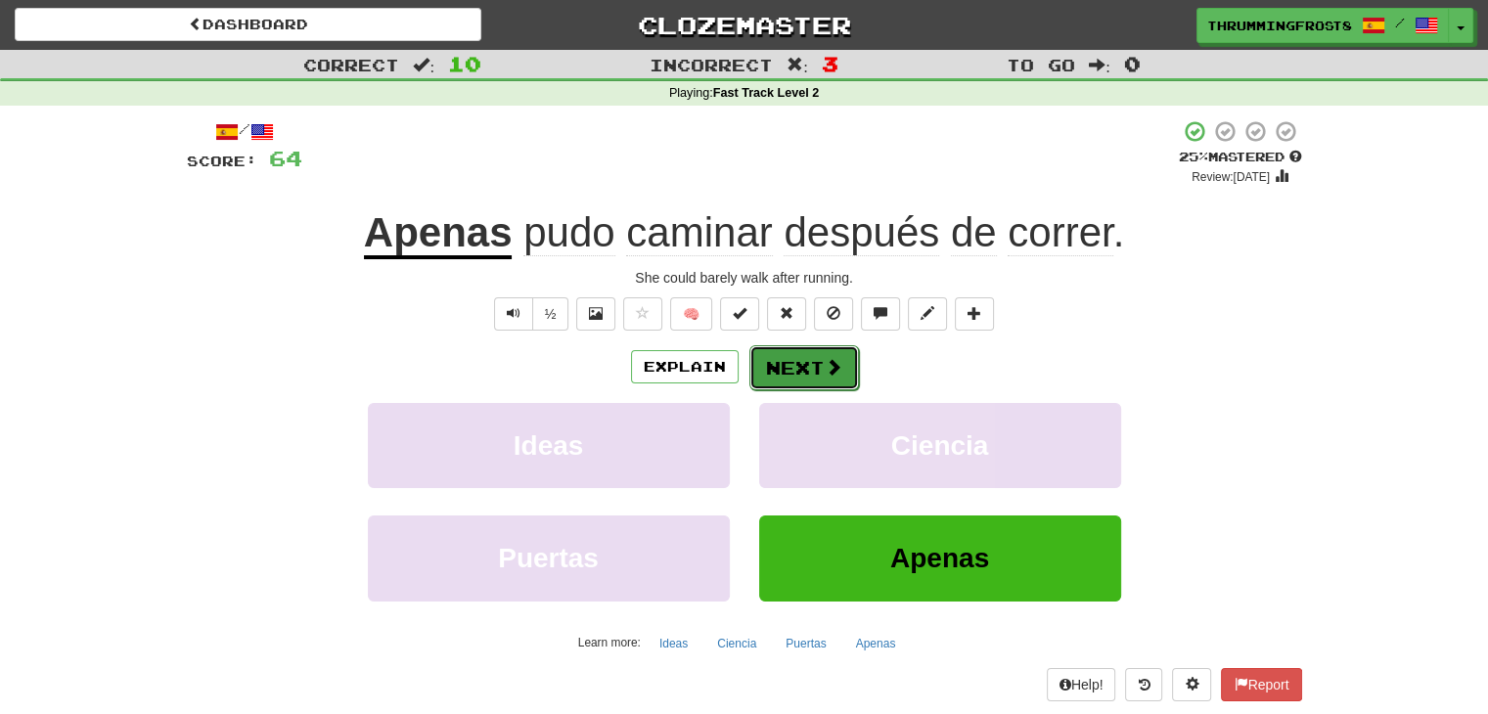
click at [765, 357] on button "Next" at bounding box center [804, 367] width 110 height 45
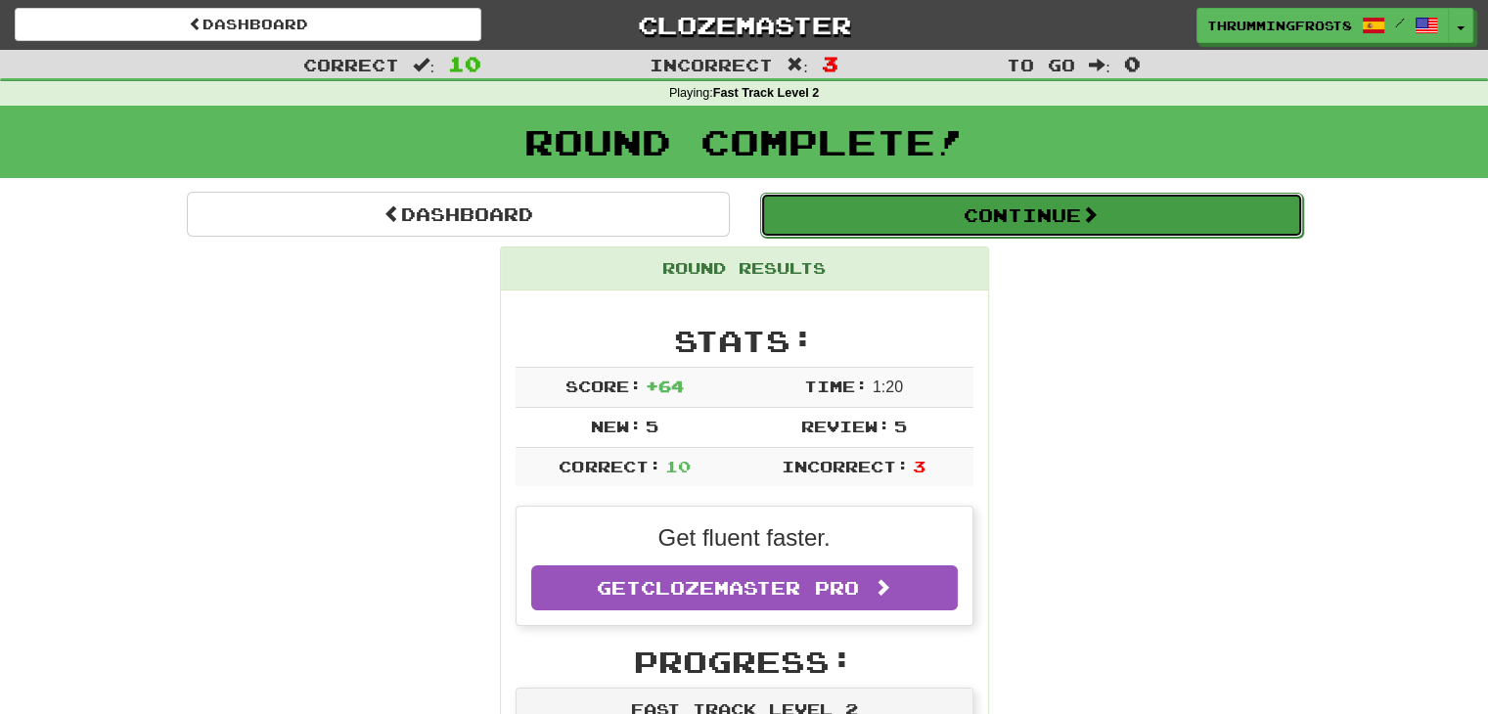
click at [833, 217] on button "Continue" at bounding box center [1031, 215] width 543 height 45
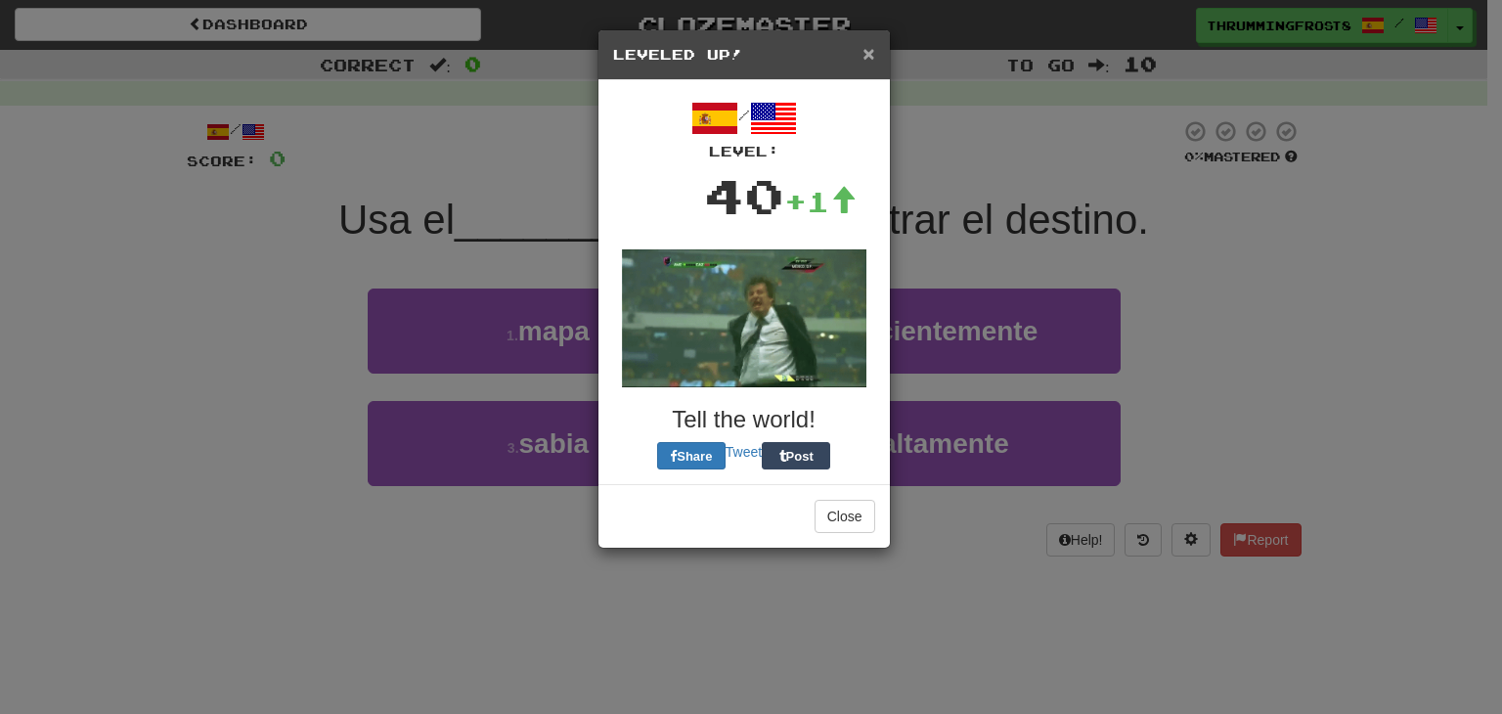
click at [865, 57] on span "×" at bounding box center [869, 53] width 12 height 22
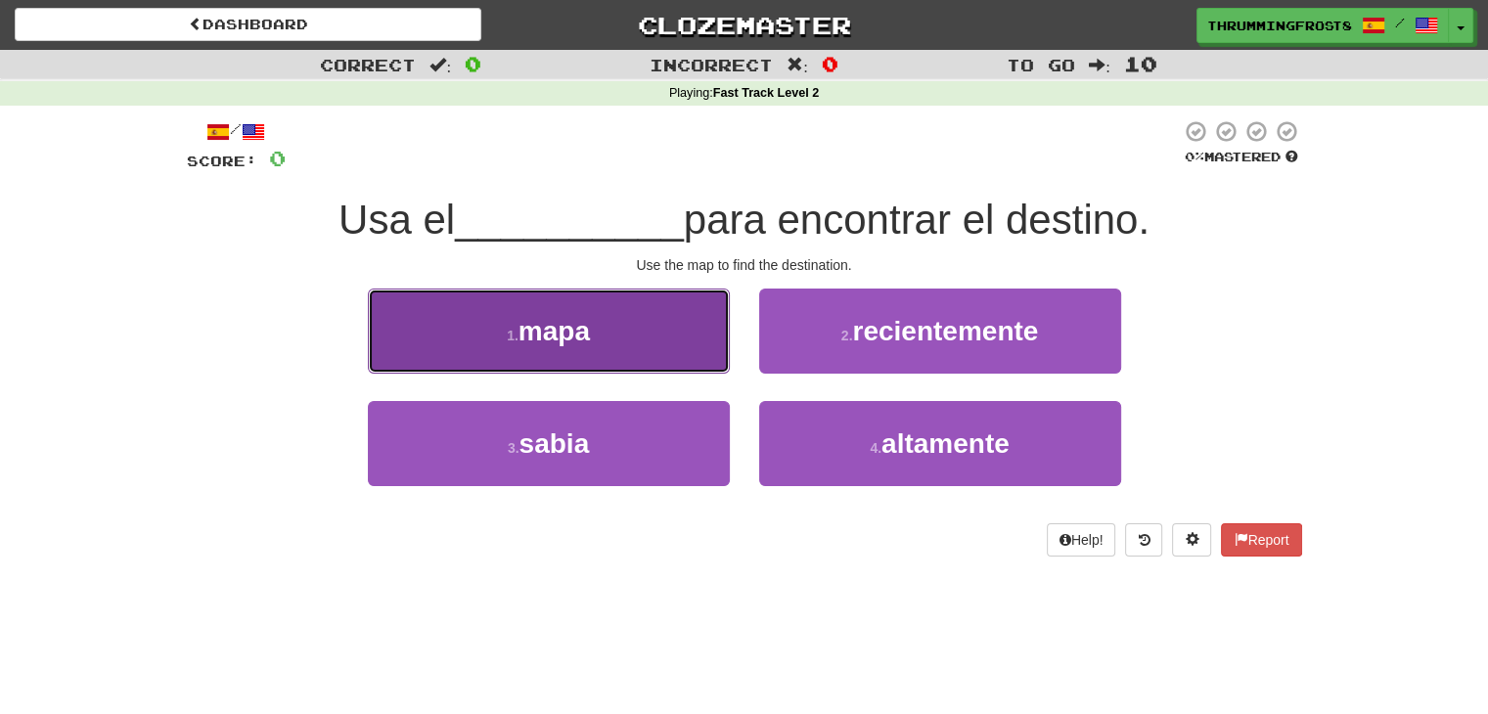
click at [646, 326] on button "1 . mapa" at bounding box center [549, 331] width 362 height 85
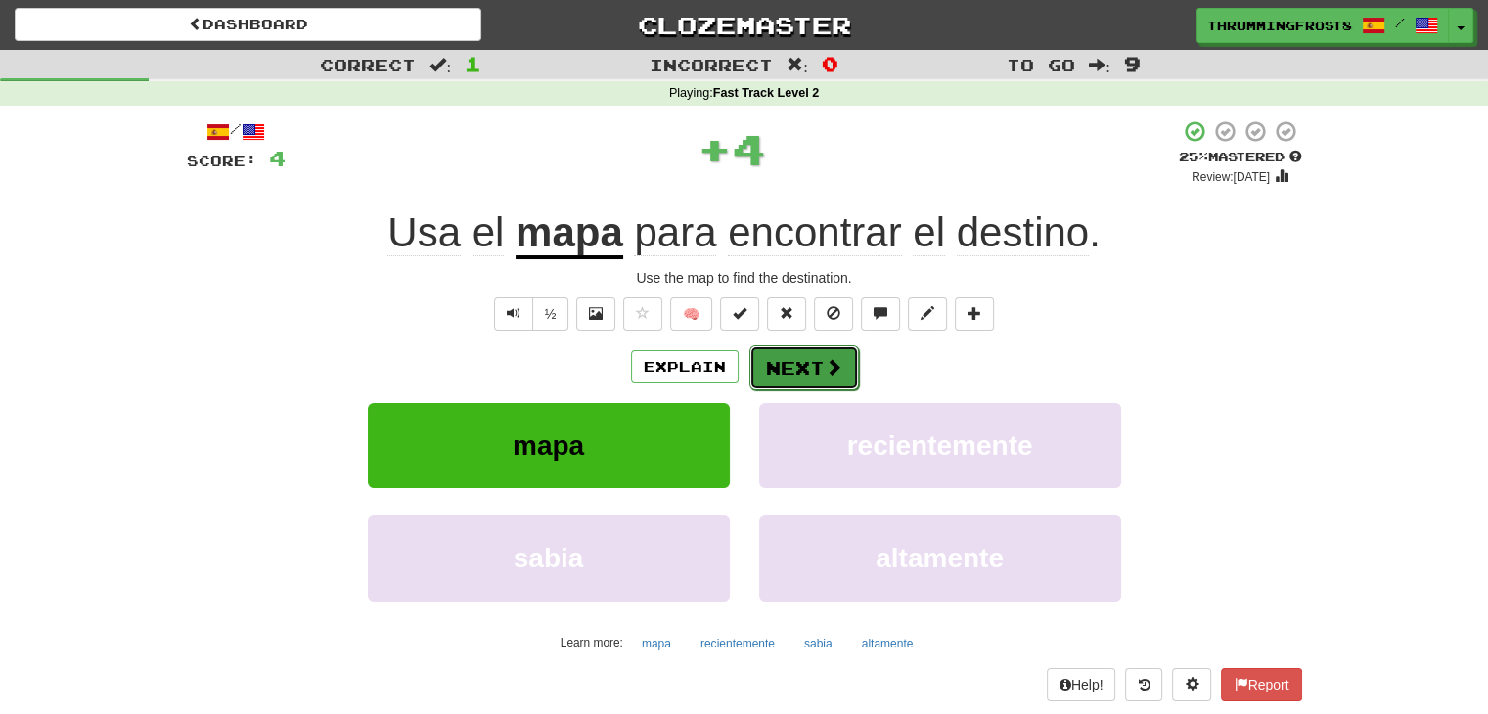
click at [789, 369] on button "Next" at bounding box center [804, 367] width 110 height 45
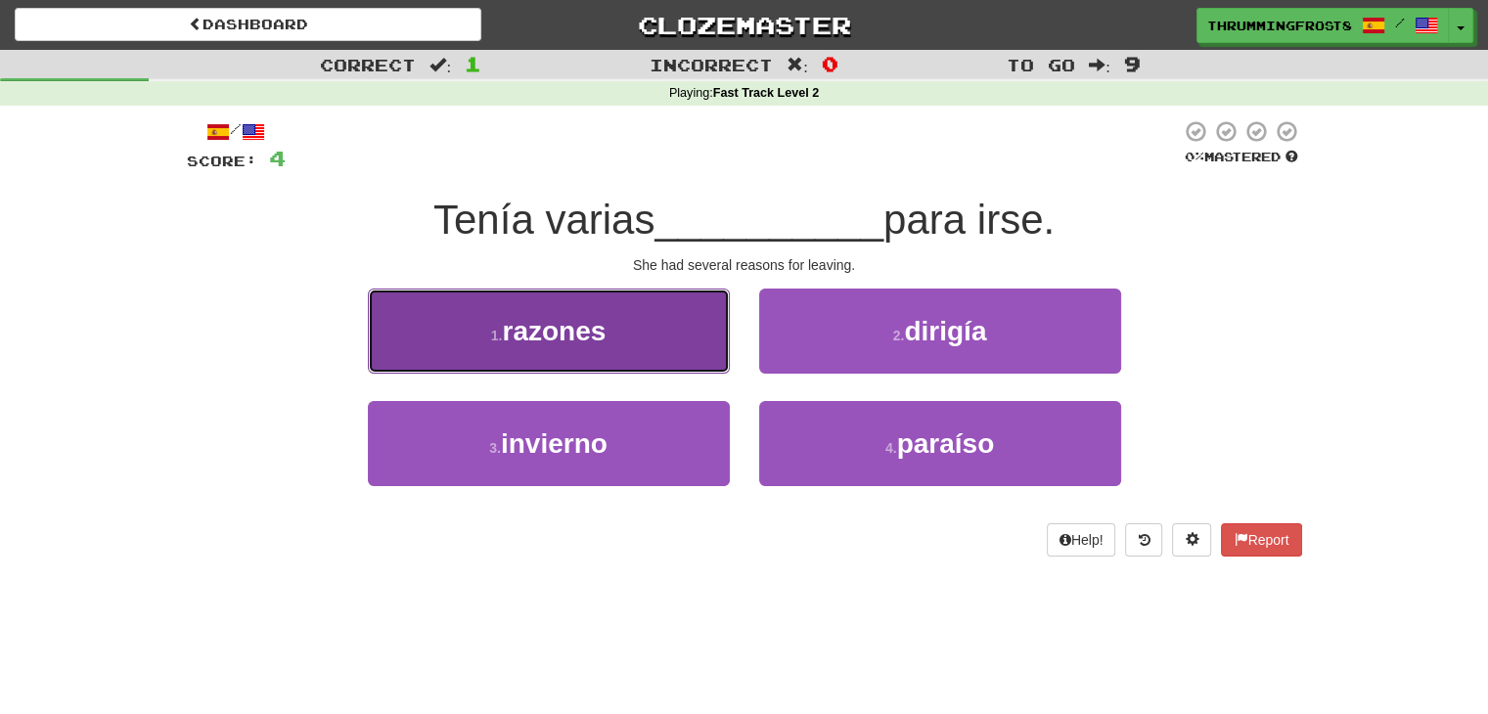
click at [653, 352] on button "1 . razones" at bounding box center [549, 331] width 362 height 85
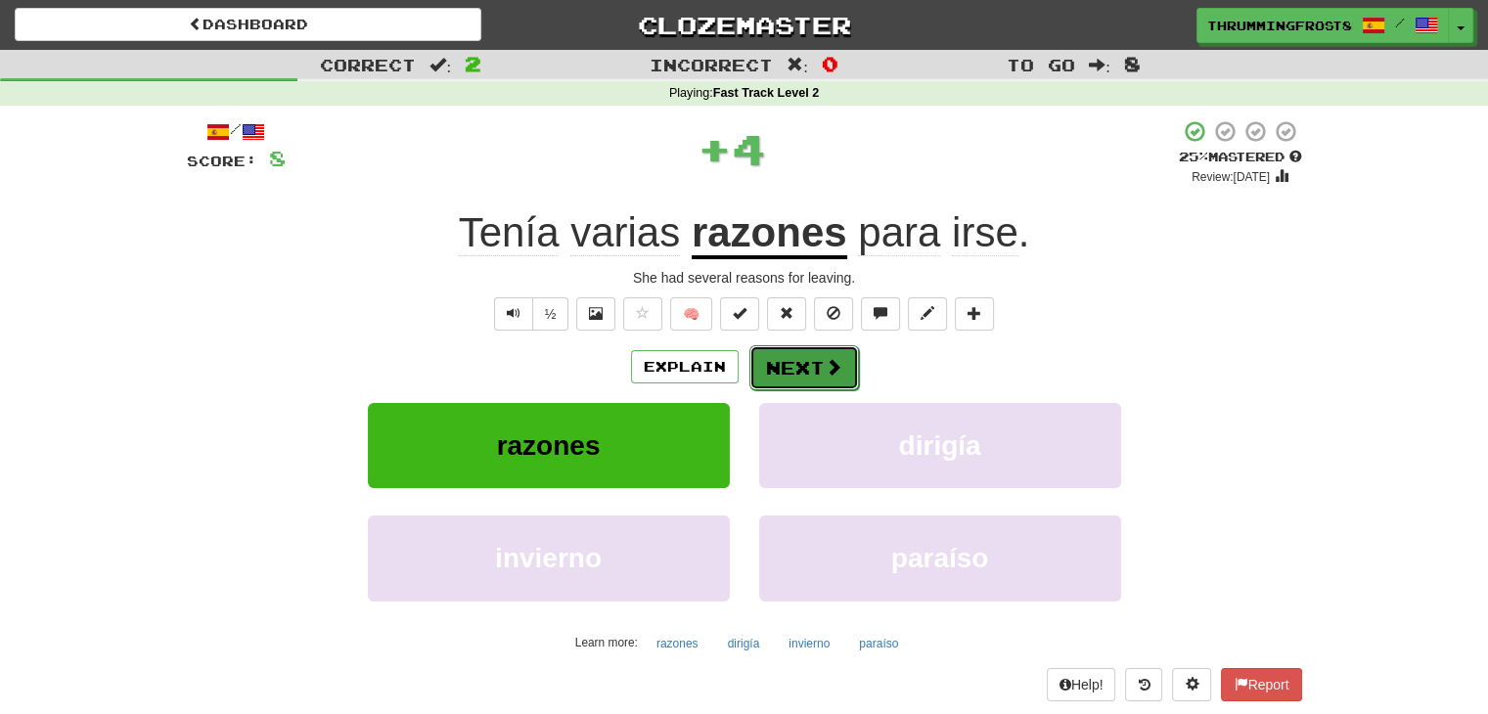
click at [792, 365] on button "Next" at bounding box center [804, 367] width 110 height 45
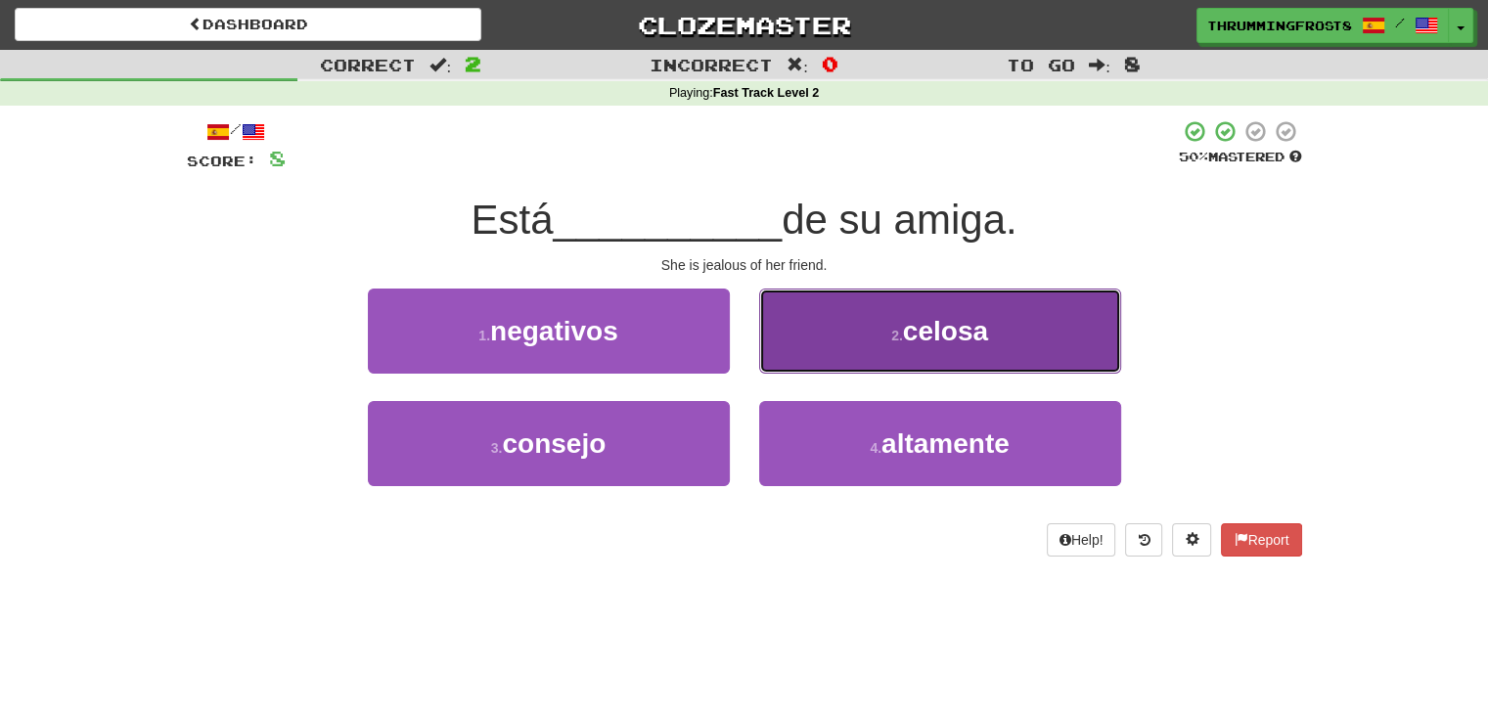
click at [792, 321] on button "2 . [GEOGRAPHIC_DATA]" at bounding box center [940, 331] width 362 height 85
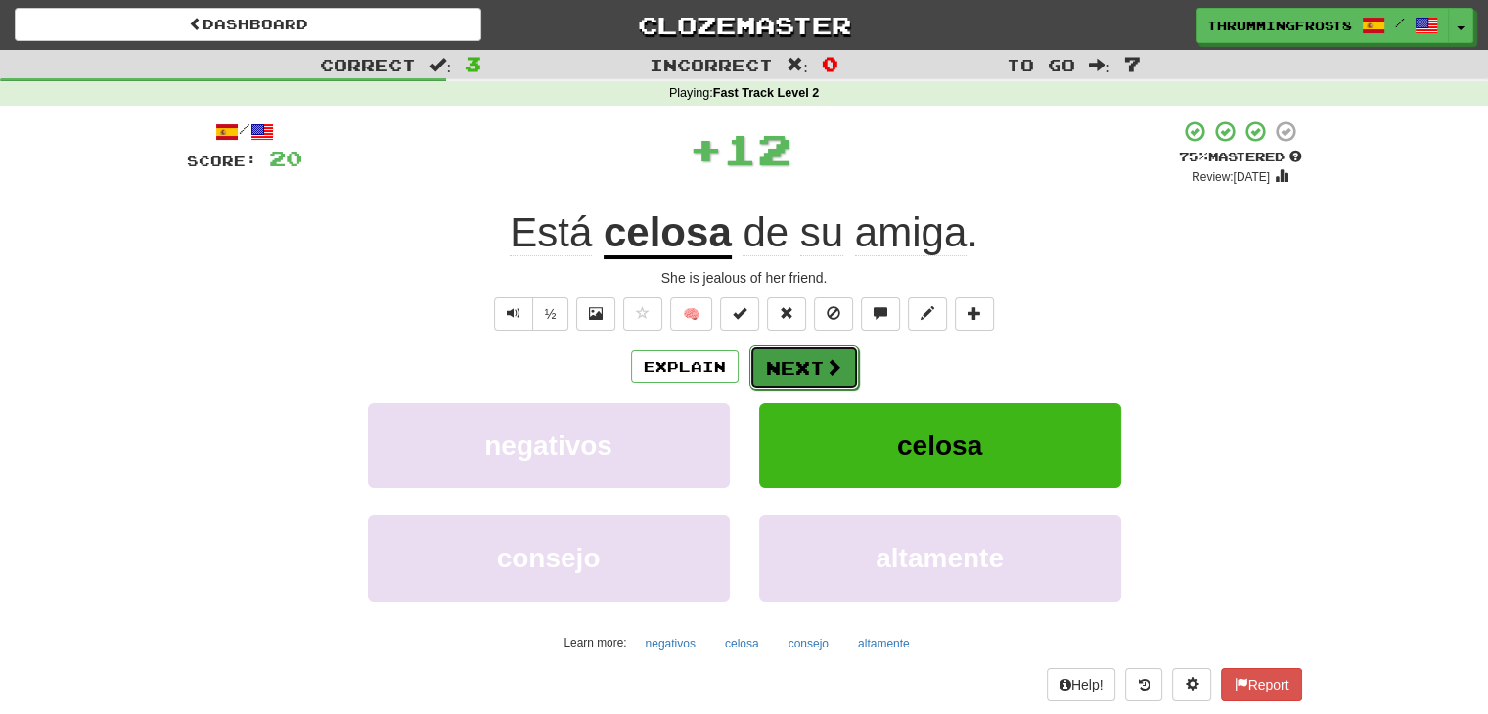
click at [778, 365] on button "Next" at bounding box center [804, 367] width 110 height 45
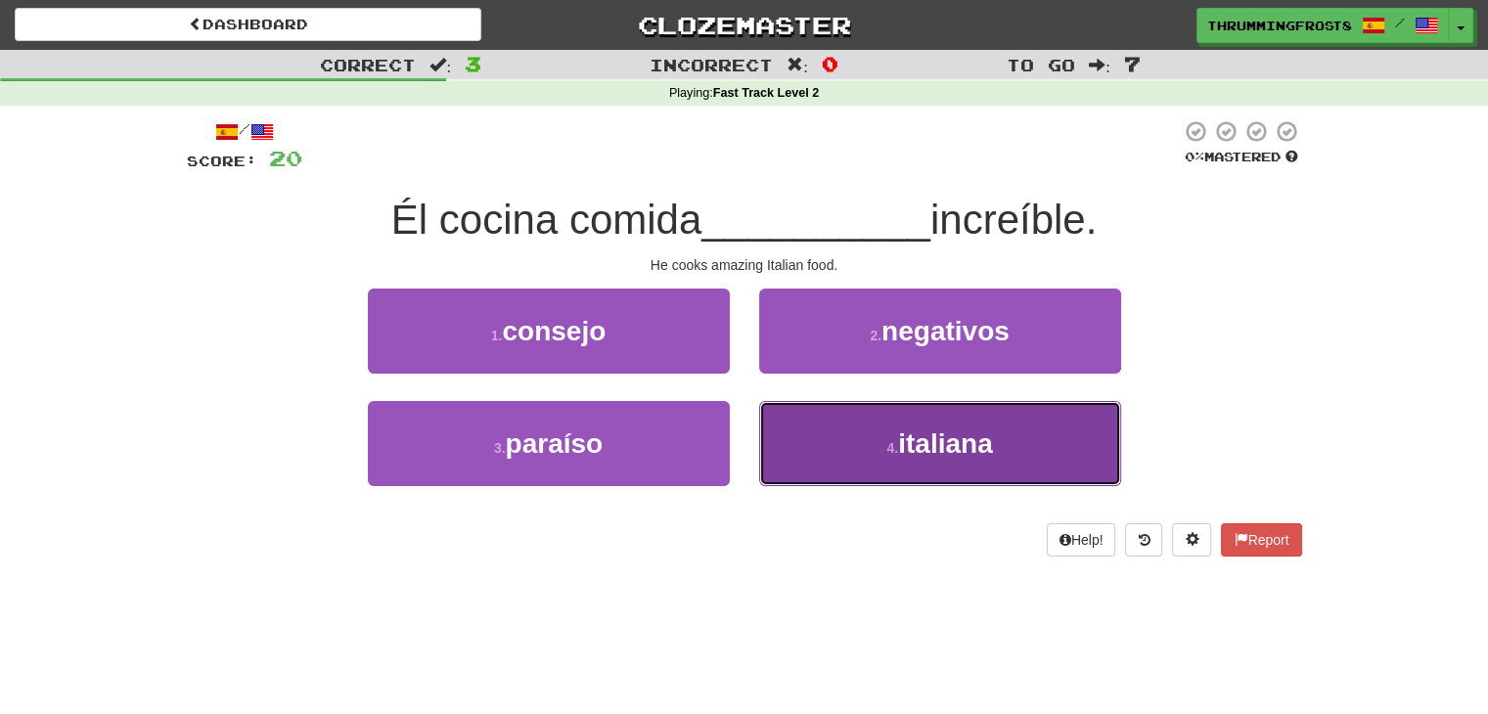
click at [844, 453] on button "4 . [DEMOGRAPHIC_DATA]" at bounding box center [940, 443] width 362 height 85
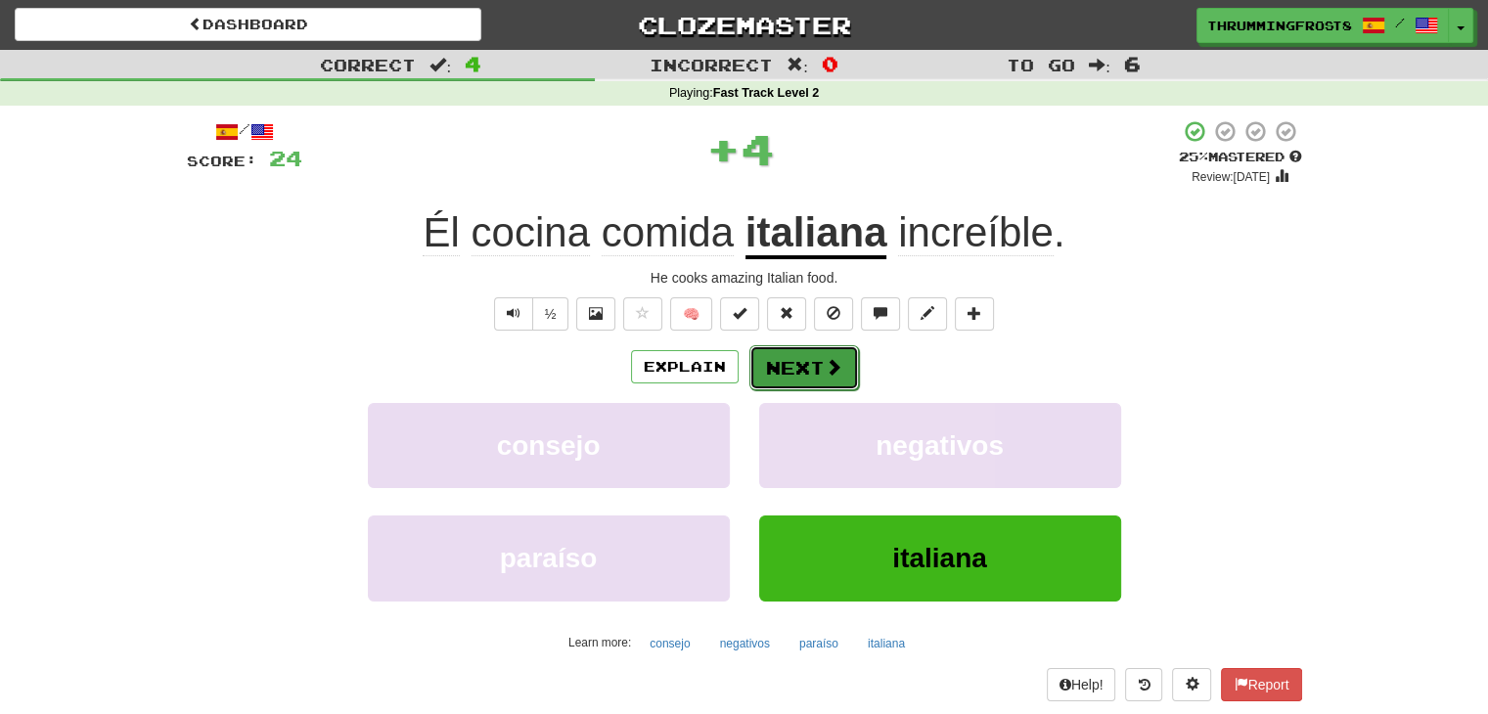
click at [801, 362] on button "Next" at bounding box center [804, 367] width 110 height 45
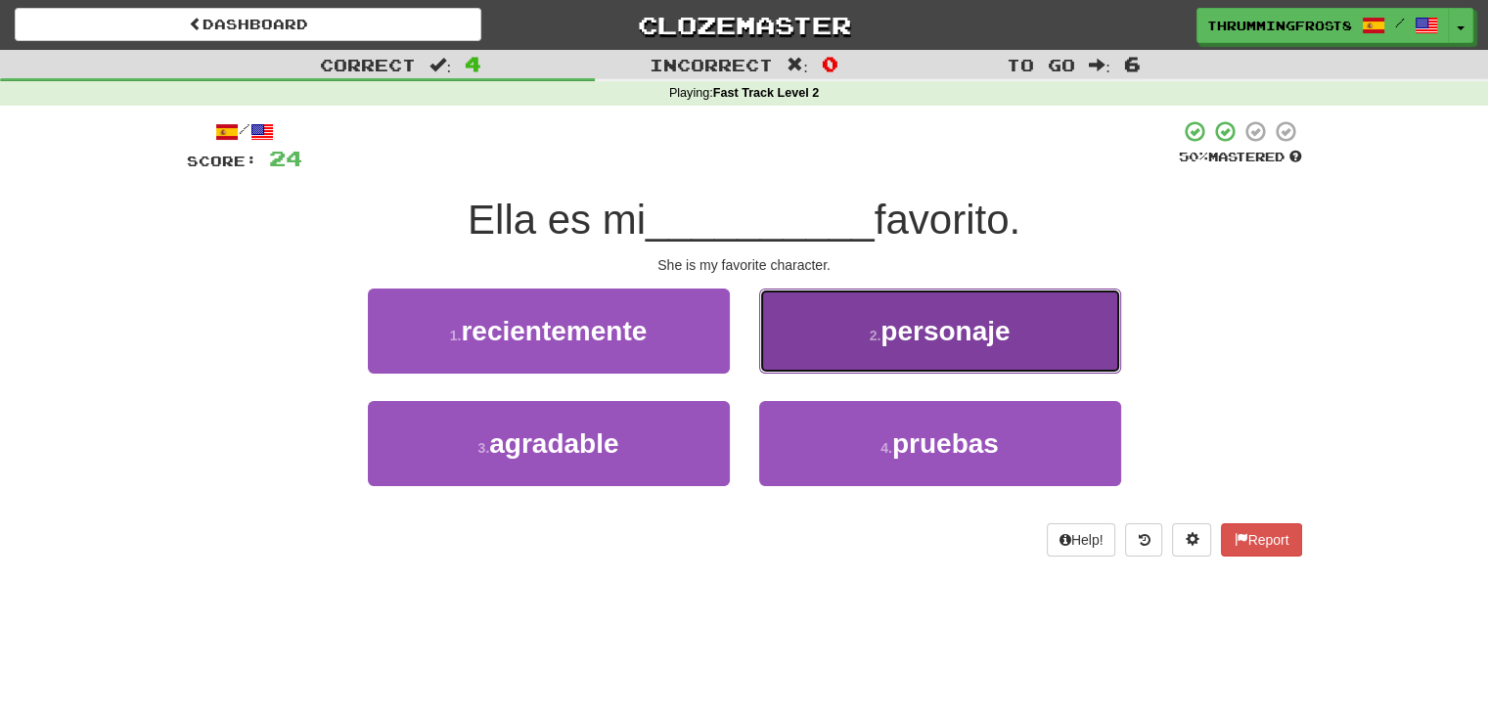
click at [828, 354] on button "2 . personaje" at bounding box center [940, 331] width 362 height 85
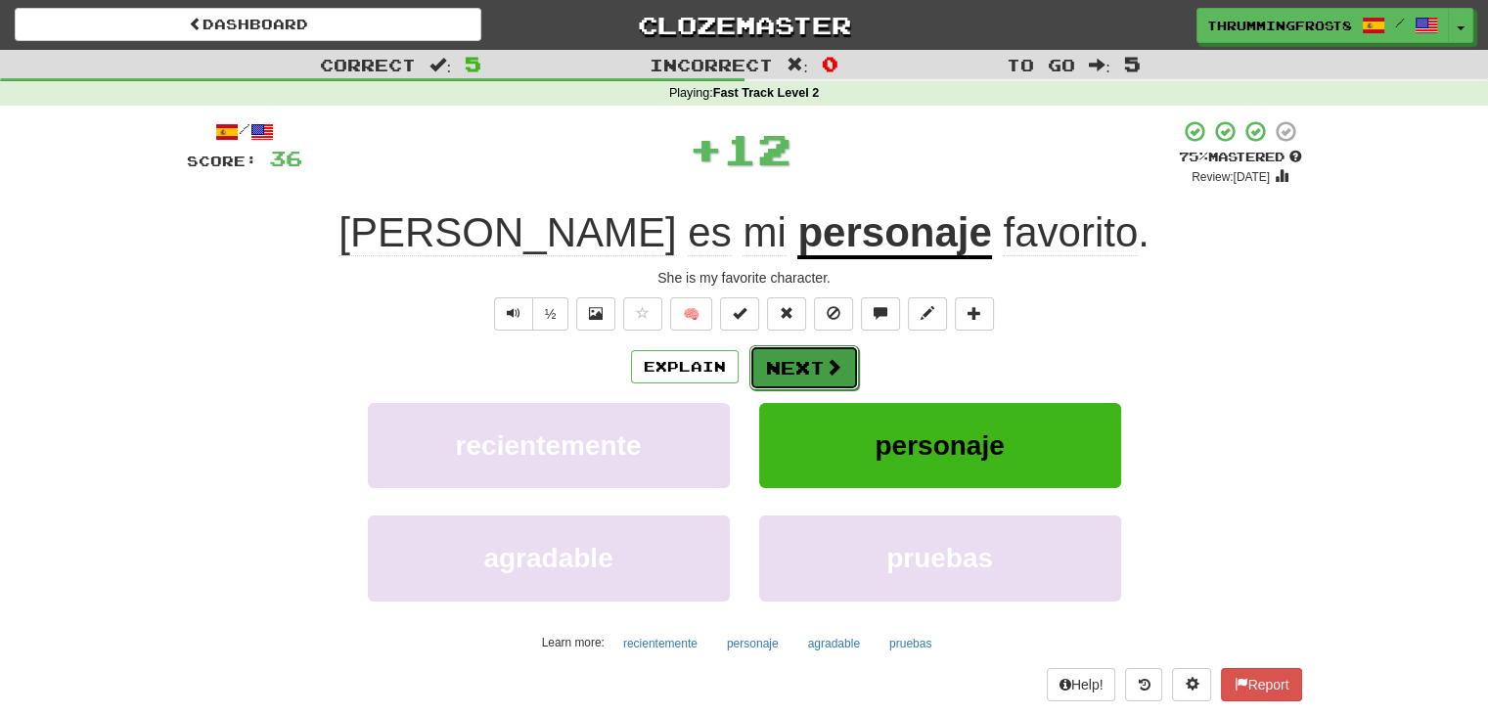
click at [791, 368] on button "Next" at bounding box center [804, 367] width 110 height 45
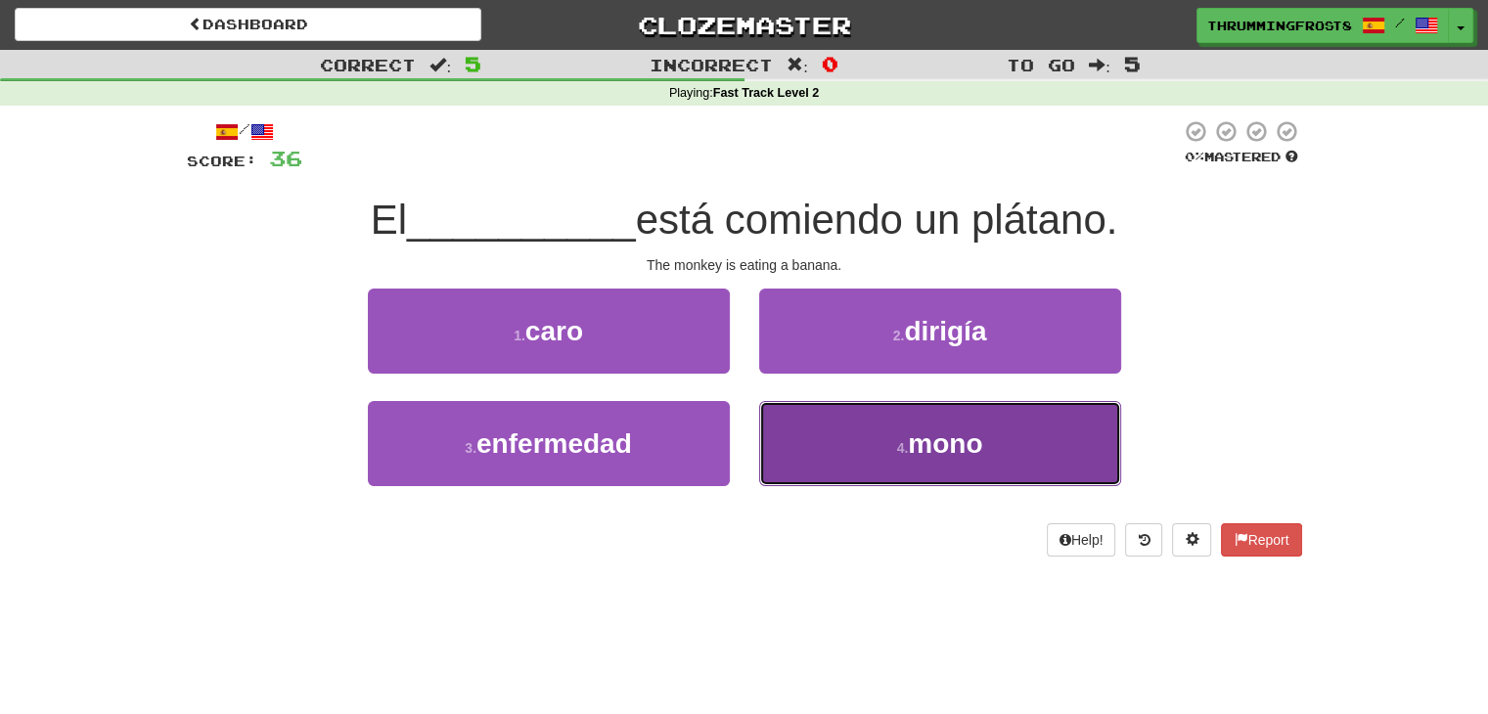
click at [779, 421] on button "4 . mono" at bounding box center [940, 443] width 362 height 85
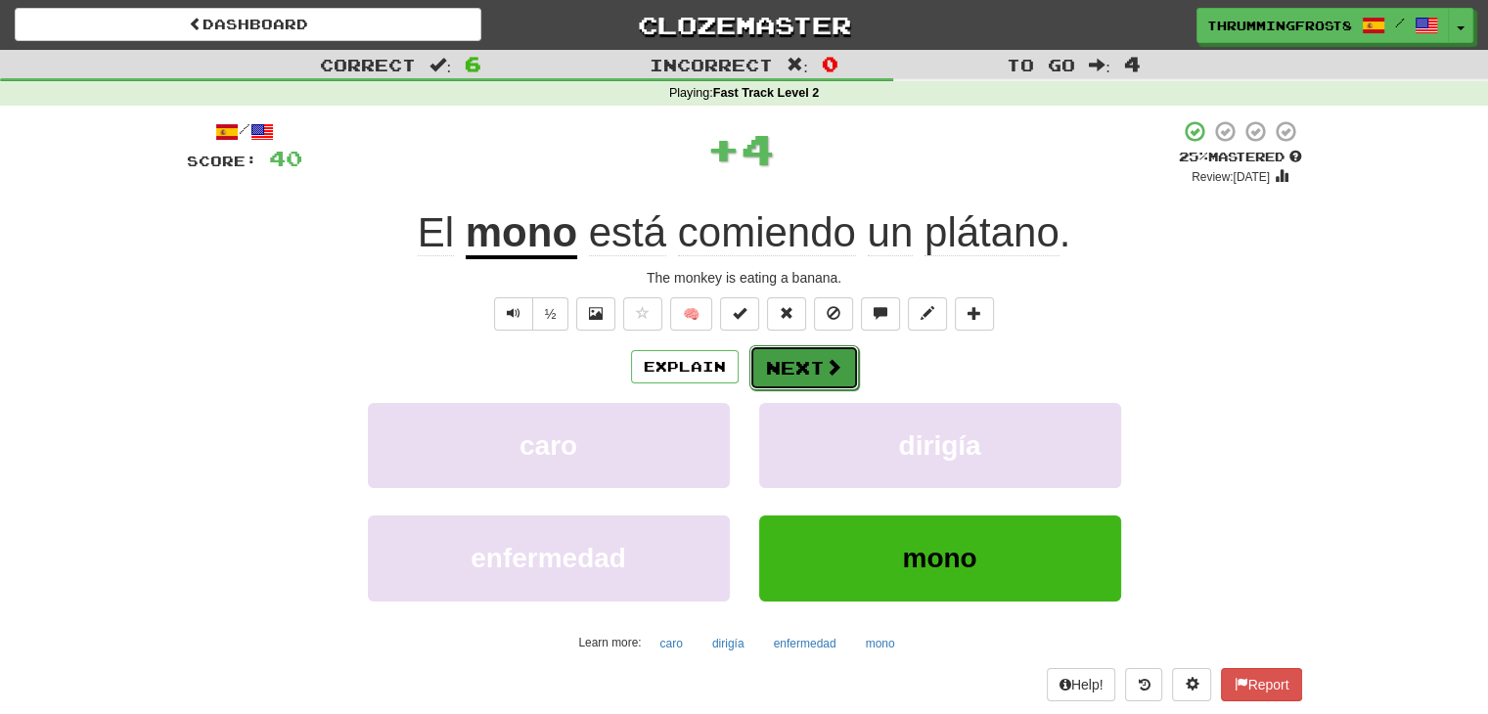
click at [766, 366] on button "Next" at bounding box center [804, 367] width 110 height 45
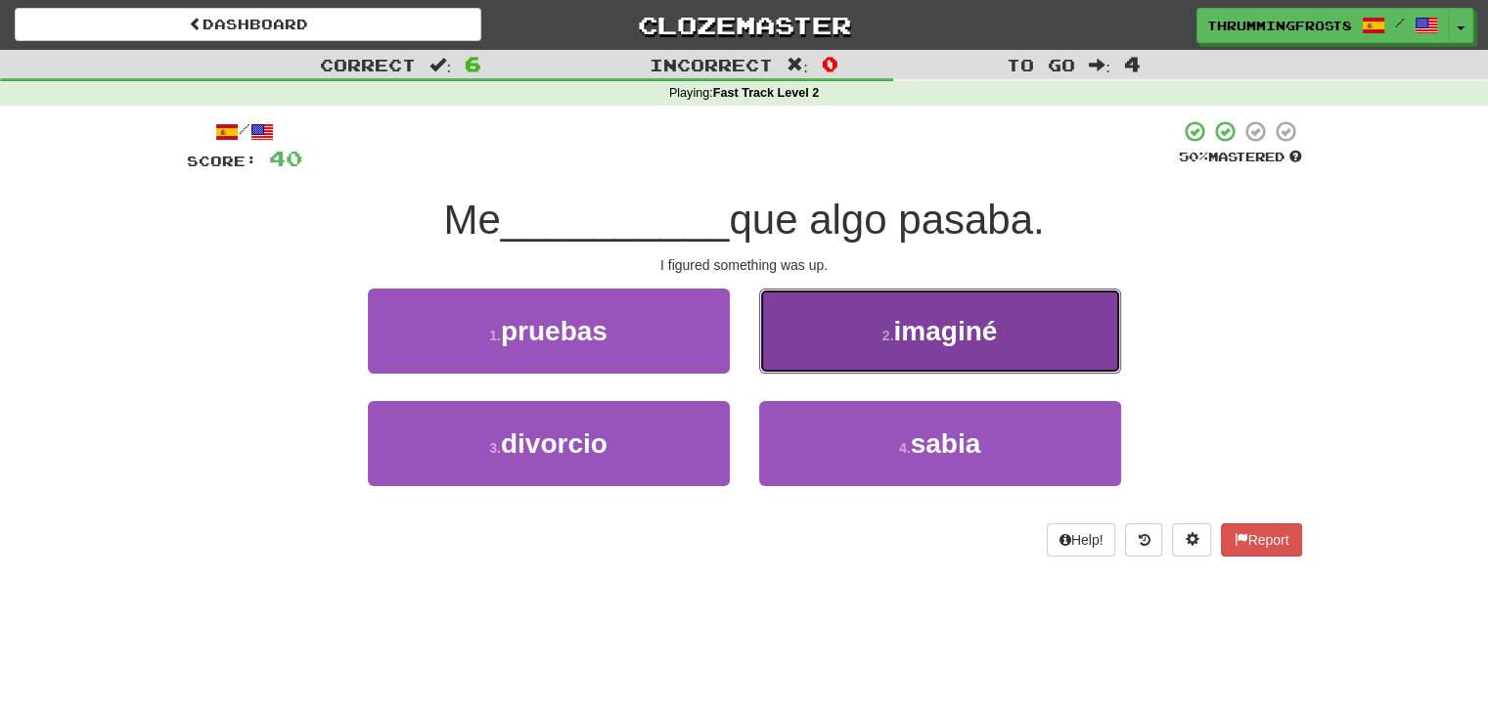
click at [794, 334] on button "2 . imaginé" at bounding box center [940, 331] width 362 height 85
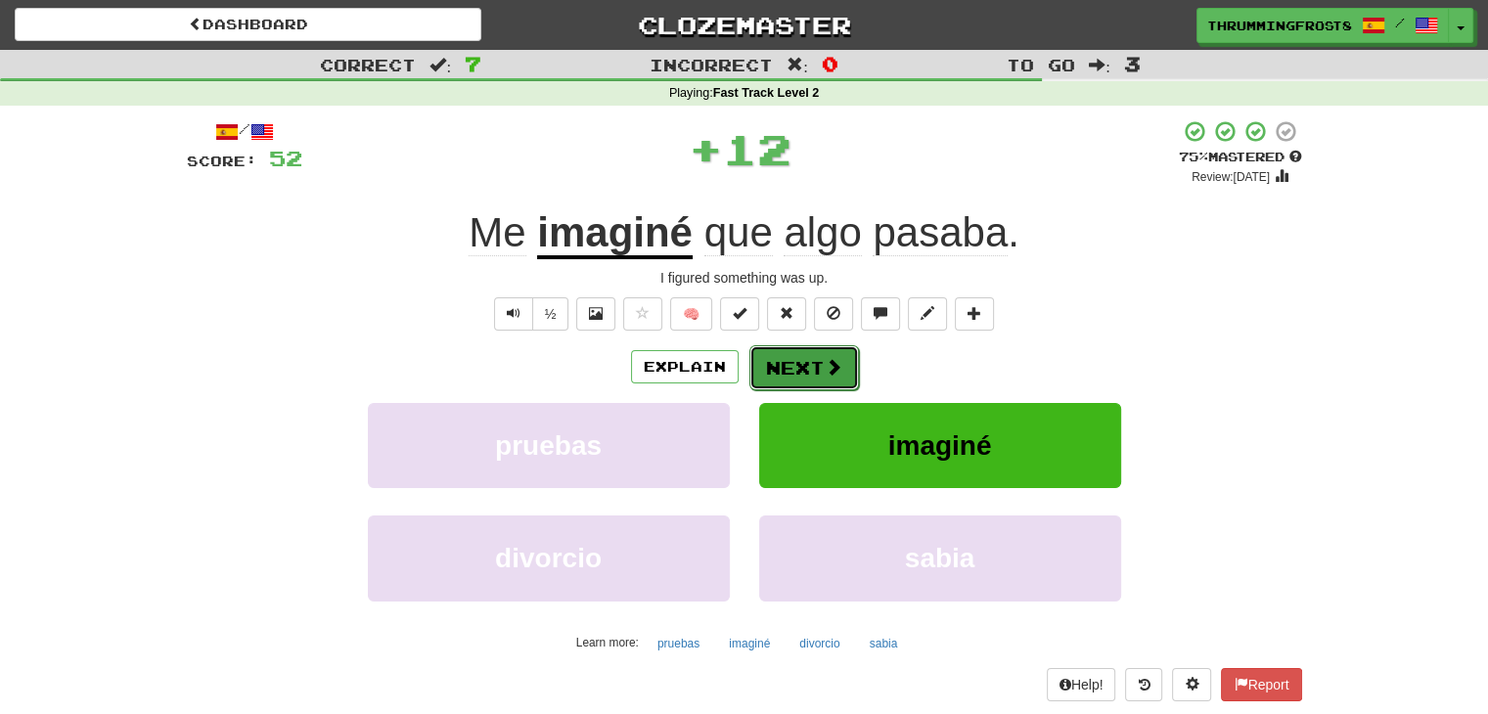
click at [776, 363] on button "Next" at bounding box center [804, 367] width 110 height 45
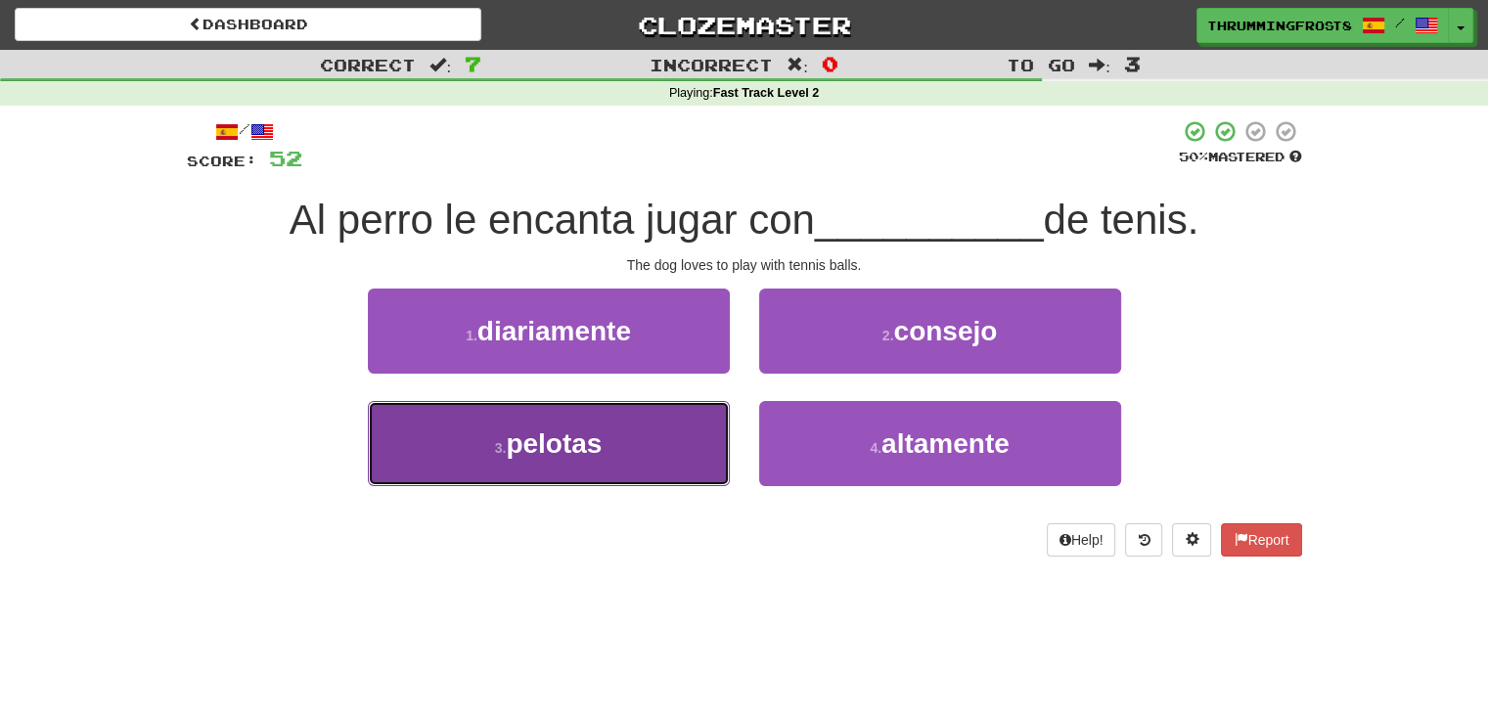
click at [623, 444] on button "3 . pelotas" at bounding box center [549, 443] width 362 height 85
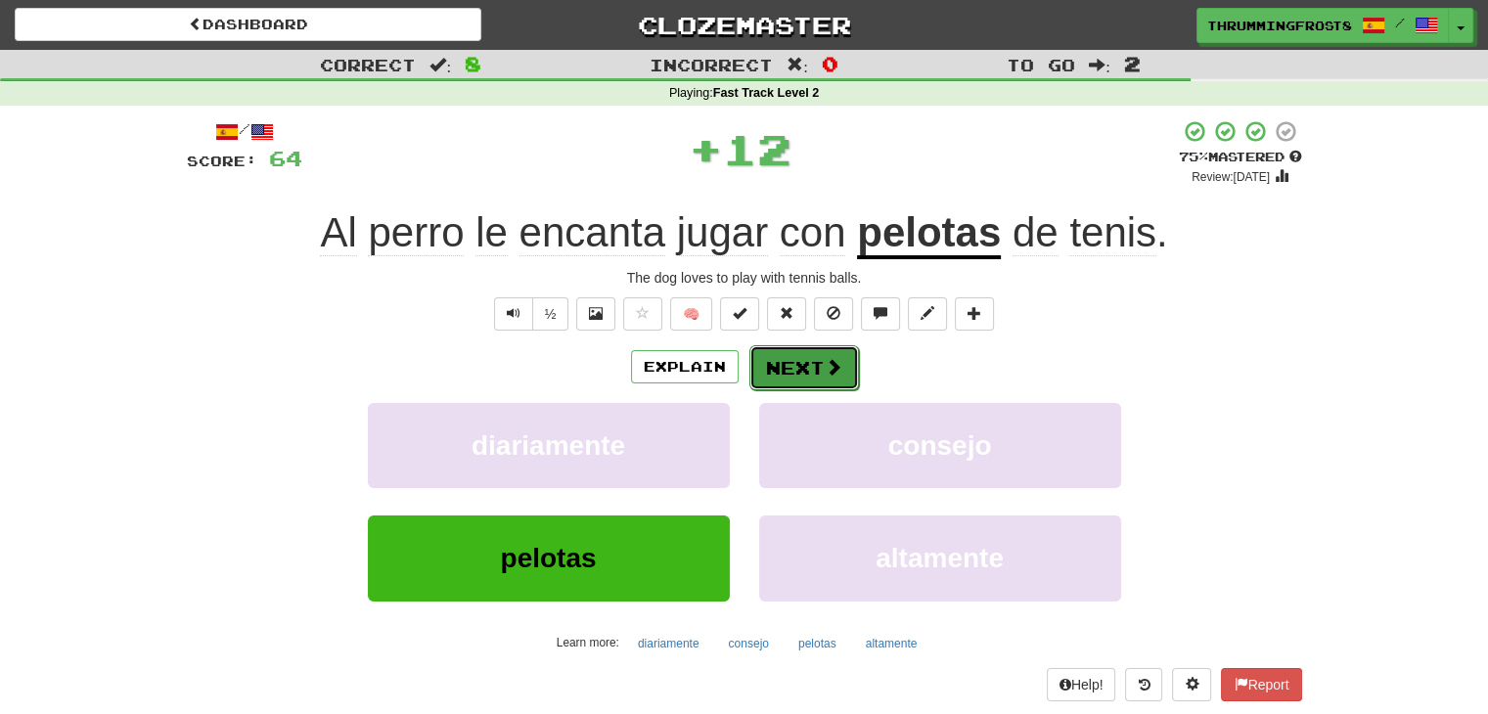
click at [815, 369] on button "Next" at bounding box center [804, 367] width 110 height 45
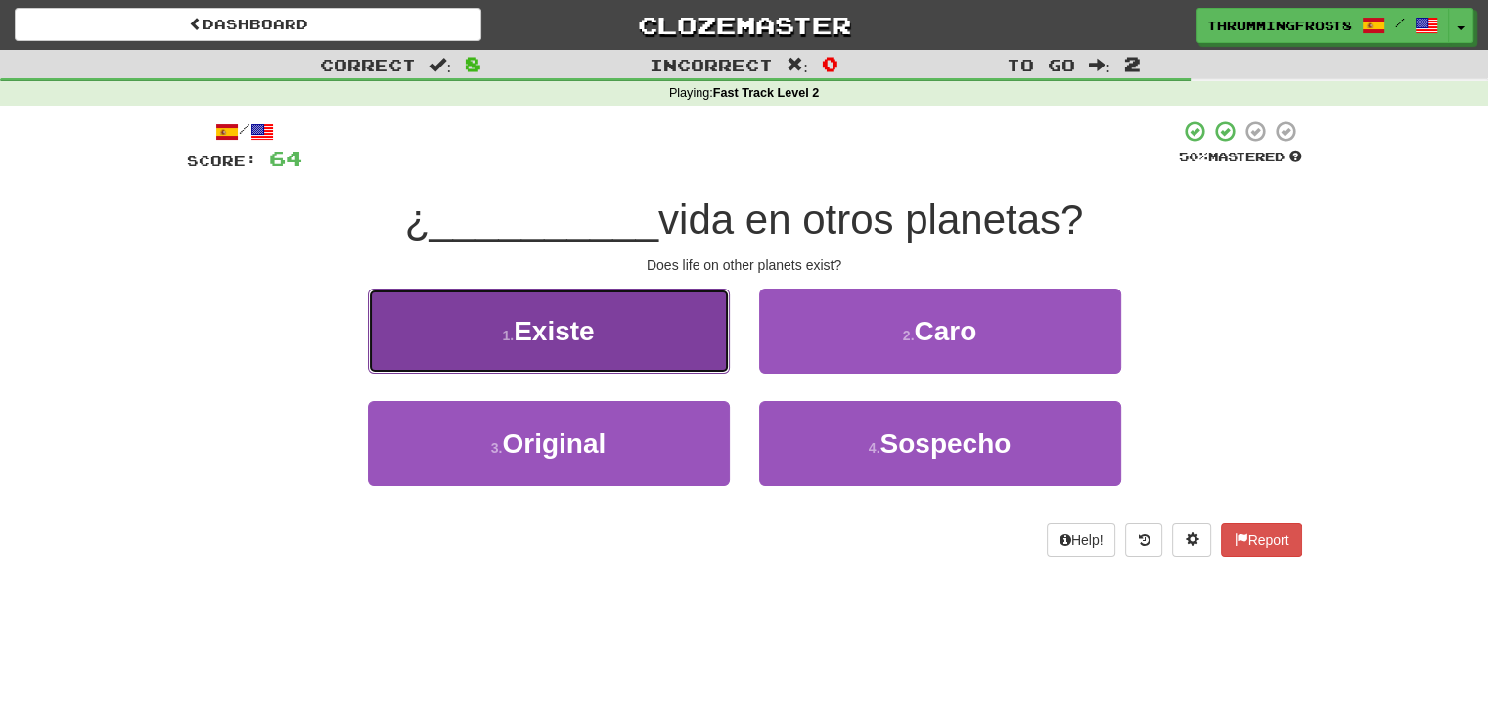
click at [642, 360] on button "1 . Existe" at bounding box center [549, 331] width 362 height 85
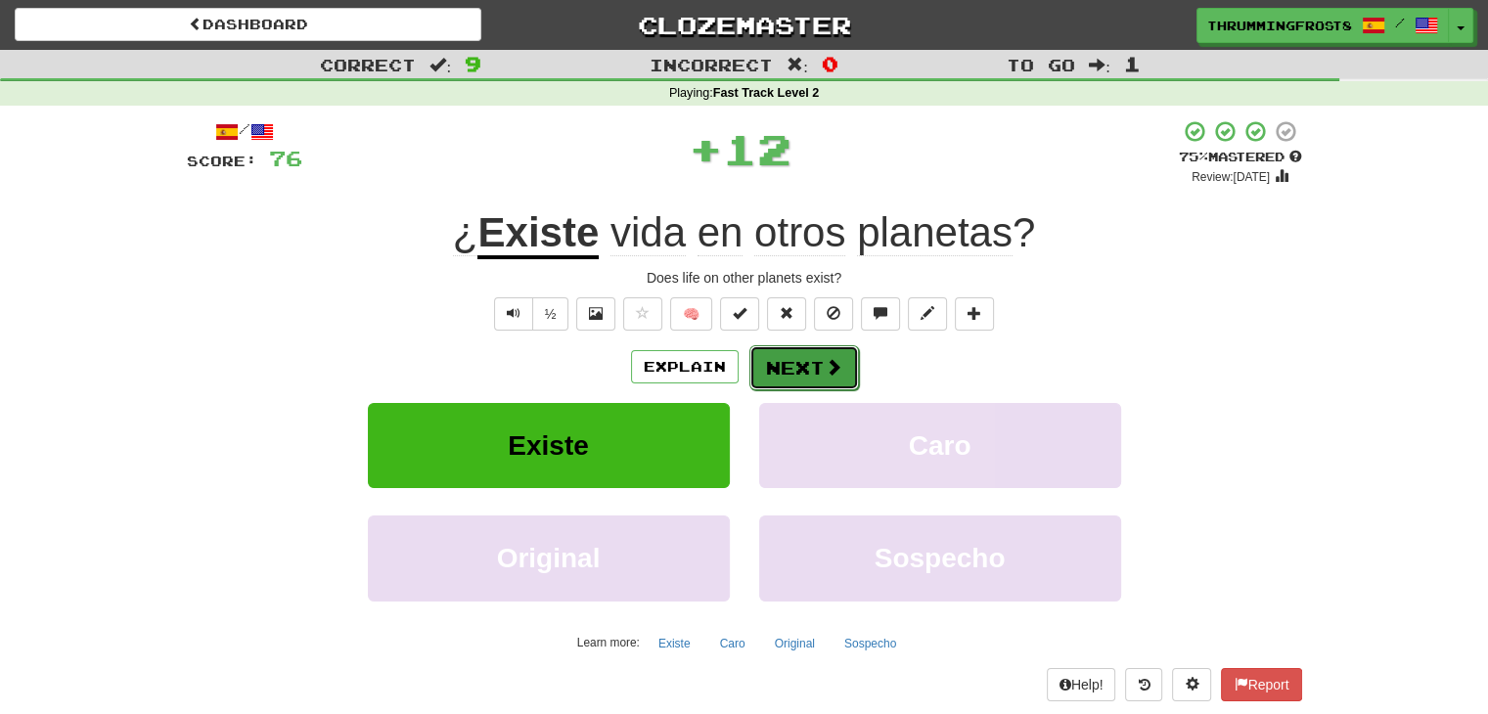
click at [825, 359] on span at bounding box center [834, 367] width 18 height 18
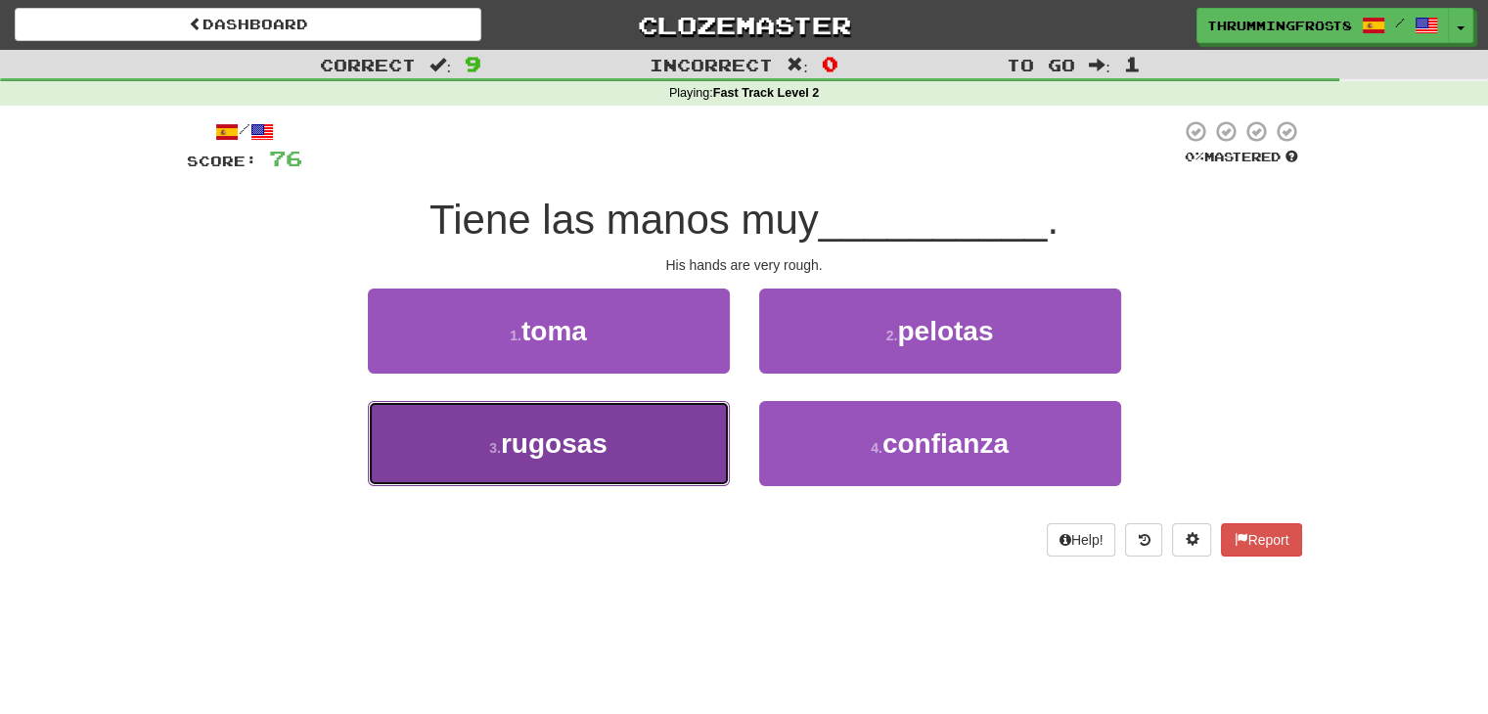
click at [709, 405] on button "3 . rugosas" at bounding box center [549, 443] width 362 height 85
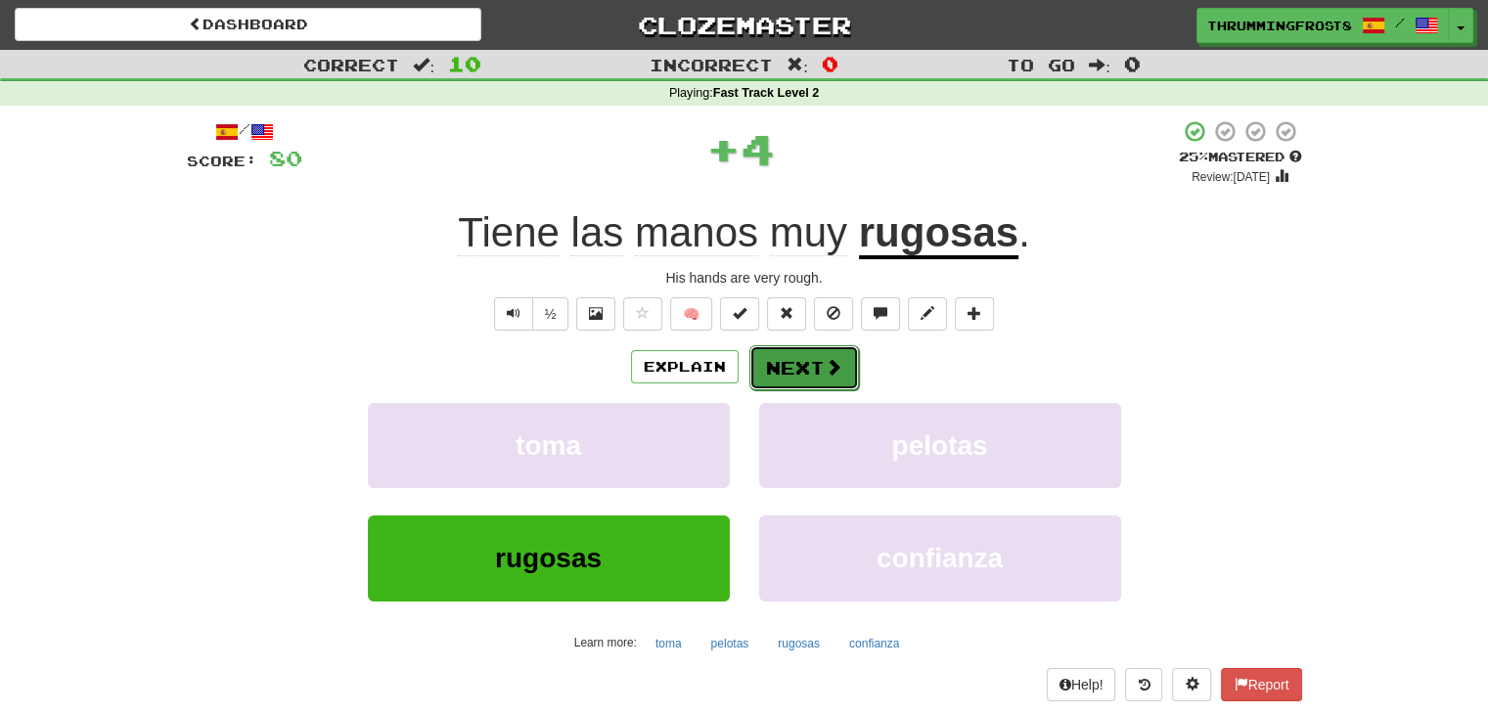
click at [802, 362] on button "Next" at bounding box center [804, 367] width 110 height 45
